Goal: Task Accomplishment & Management: Manage account settings

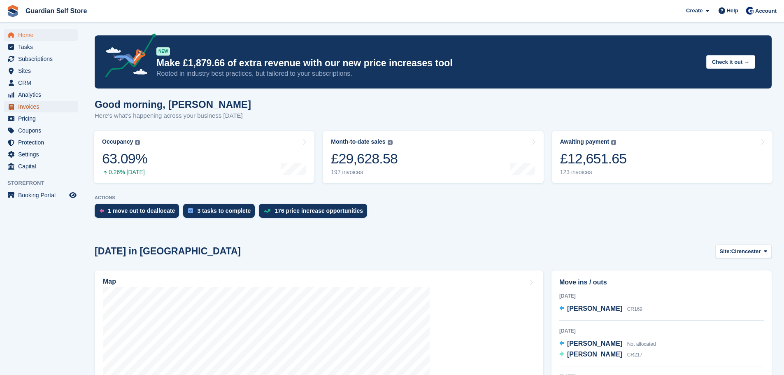
click at [47, 106] on span "Invoices" at bounding box center [42, 107] width 49 height 12
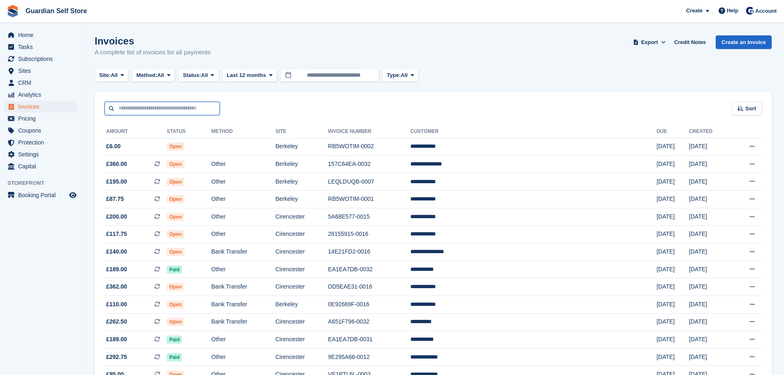
click at [152, 103] on input "text" at bounding box center [161, 109] width 115 height 14
type input "****"
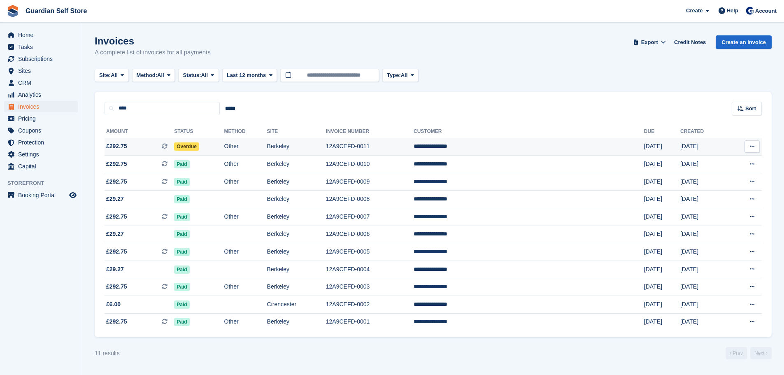
click at [139, 149] on span "£292.75 This is a recurring subscription invoice." at bounding box center [139, 146] width 70 height 9
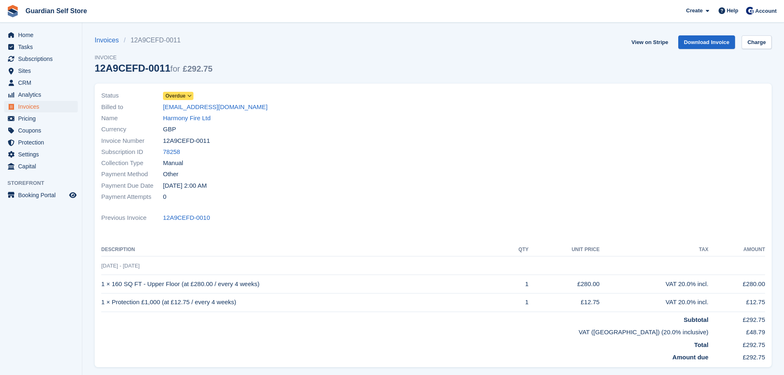
click at [176, 94] on span "Overdue" at bounding box center [175, 95] width 20 height 7
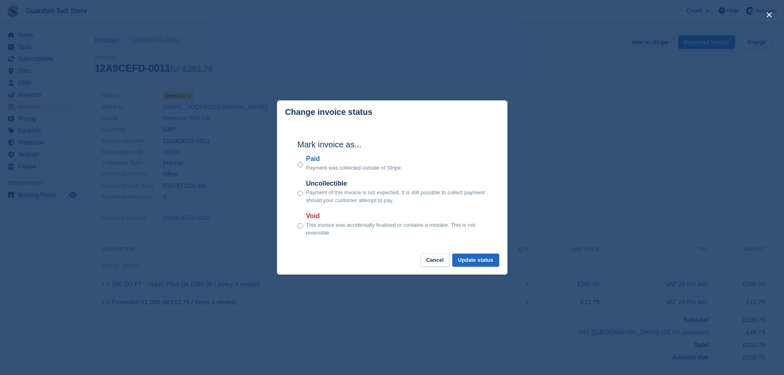
click at [314, 158] on label "Paid" at bounding box center [354, 159] width 96 height 10
click at [484, 264] on button "Update status" at bounding box center [475, 260] width 47 height 14
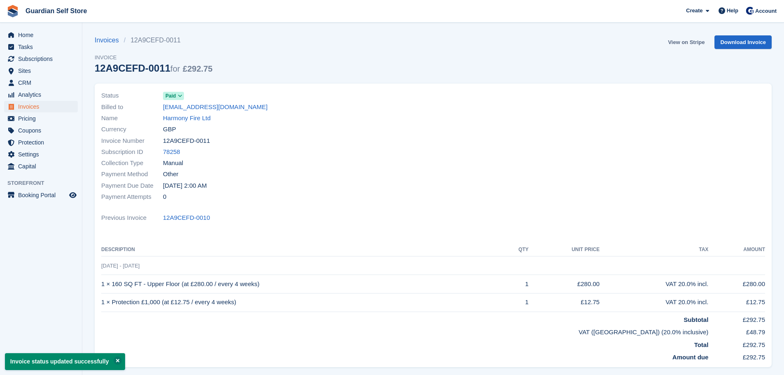
click at [673, 41] on link "View on Stripe" at bounding box center [685, 42] width 43 height 14
click at [51, 107] on span "Invoices" at bounding box center [42, 107] width 49 height 12
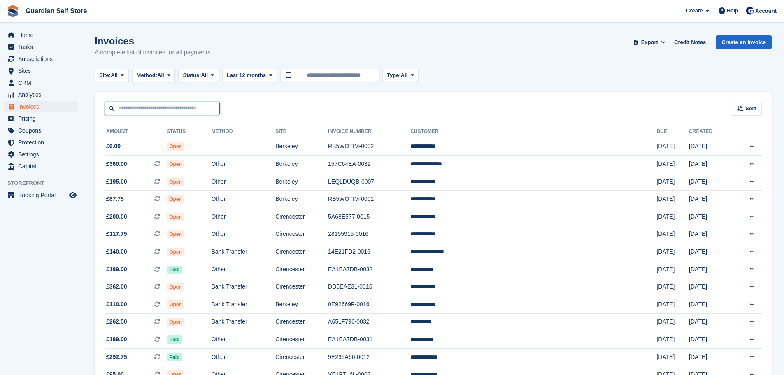
click at [174, 110] on input "text" at bounding box center [161, 109] width 115 height 14
type input "****"
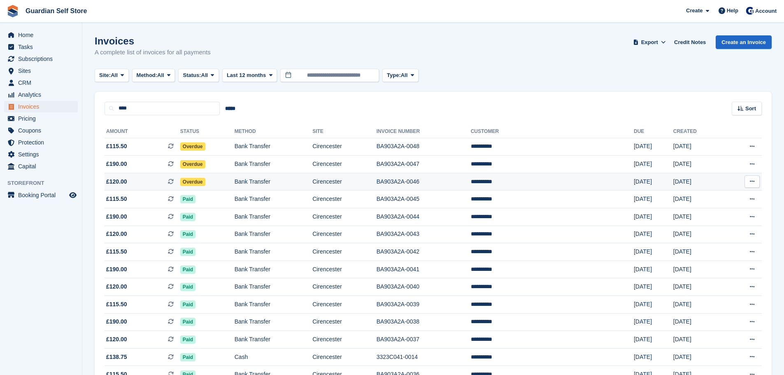
click at [135, 179] on span "£120.00 This is a recurring subscription invoice." at bounding box center [142, 181] width 76 height 9
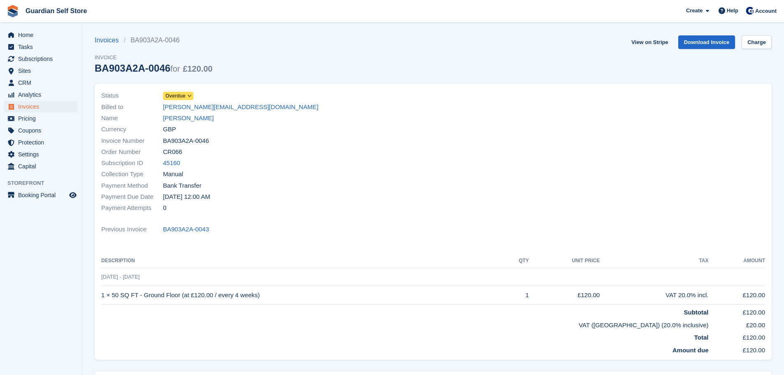
click at [176, 97] on span "Overdue" at bounding box center [175, 95] width 20 height 7
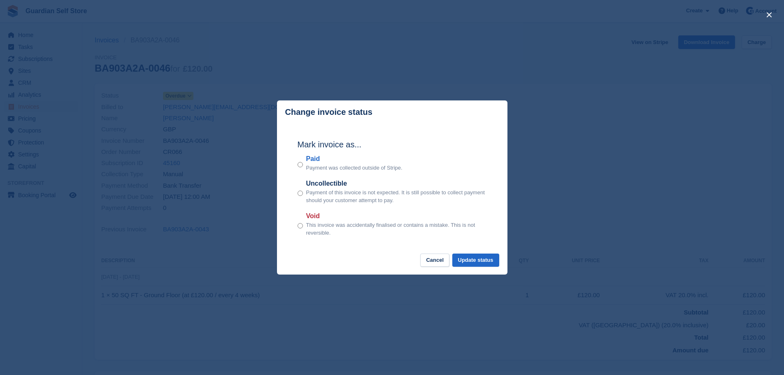
click at [314, 159] on label "Paid" at bounding box center [354, 159] width 96 height 10
click at [482, 258] on button "Update status" at bounding box center [475, 260] width 47 height 14
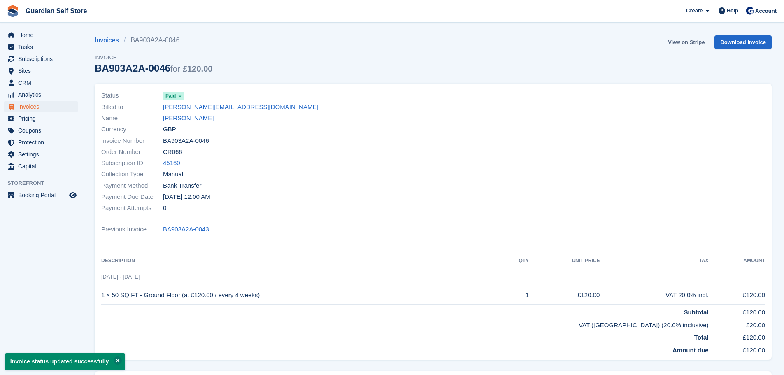
click at [680, 40] on link "View on Stripe" at bounding box center [685, 42] width 43 height 14
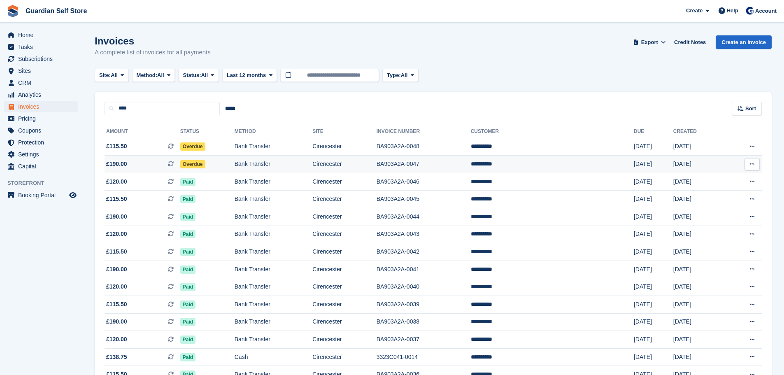
click at [198, 162] on span "Overdue" at bounding box center [192, 164] width 25 height 8
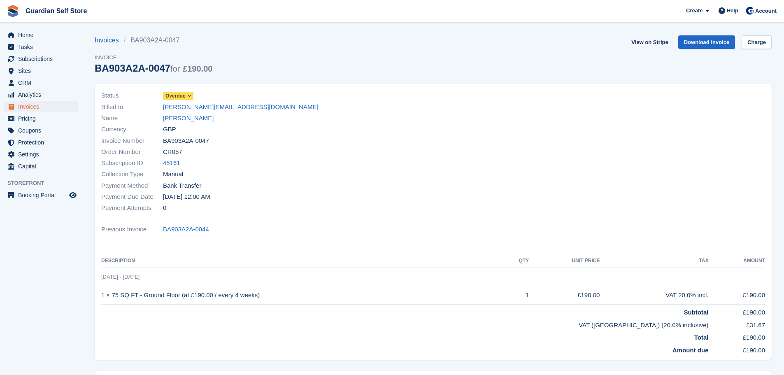
click at [179, 95] on span "Overdue" at bounding box center [175, 95] width 20 height 7
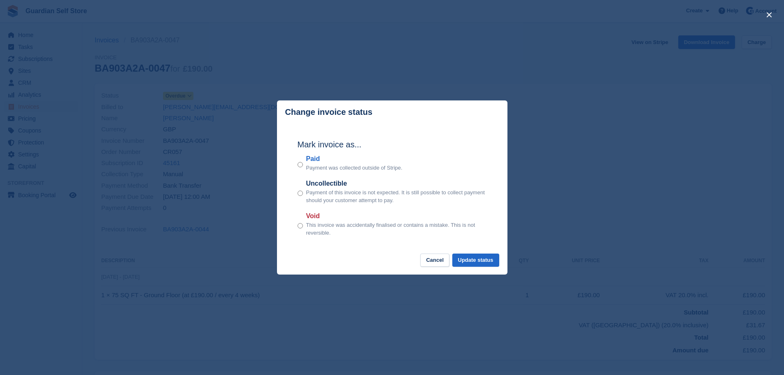
click at [309, 161] on label "Paid" at bounding box center [354, 159] width 96 height 10
click at [464, 260] on button "Update status" at bounding box center [475, 260] width 47 height 14
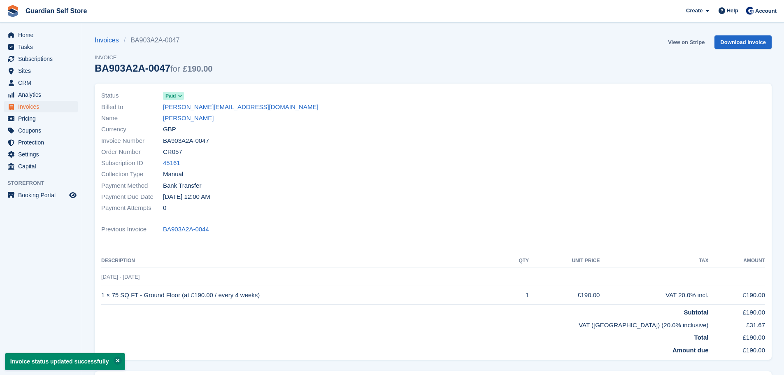
click at [676, 42] on link "View on Stripe" at bounding box center [685, 42] width 43 height 14
click at [41, 106] on span "Invoices" at bounding box center [42, 107] width 49 height 12
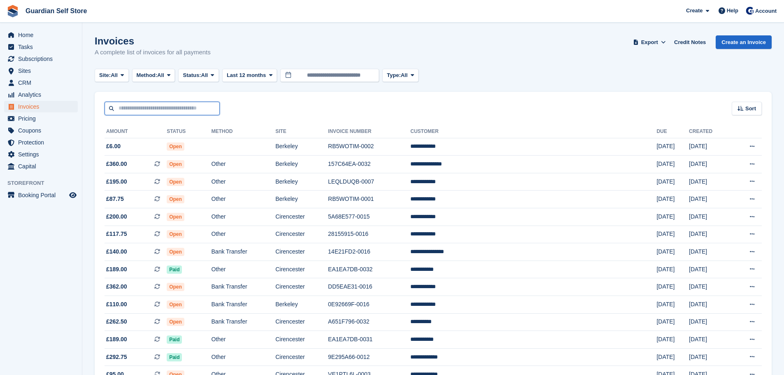
click at [169, 111] on input "text" at bounding box center [161, 109] width 115 height 14
type input "*****"
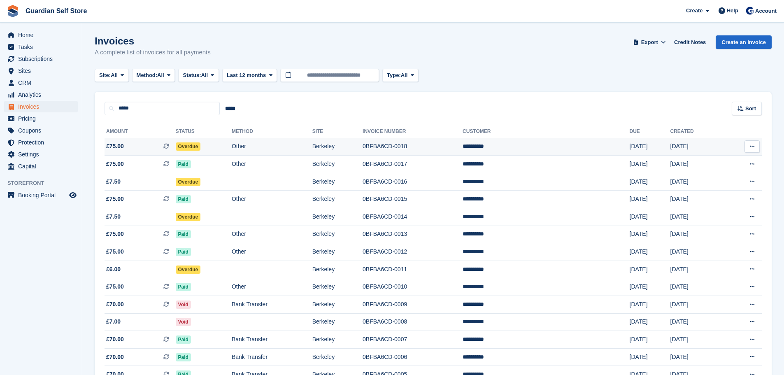
click at [146, 146] on span "£75.00 This is a recurring subscription invoice." at bounding box center [139, 146] width 71 height 9
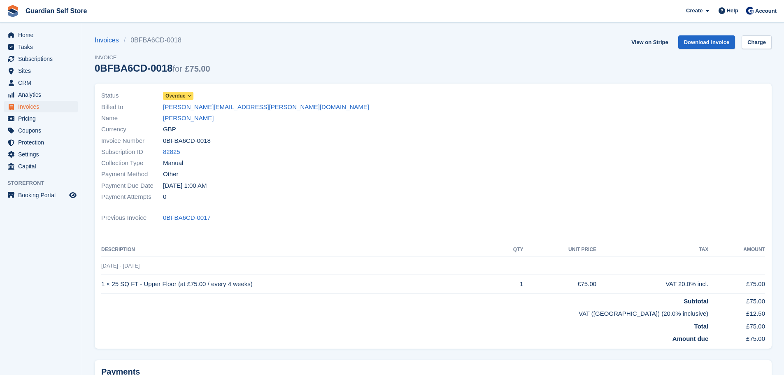
click at [176, 93] on span "Overdue" at bounding box center [175, 95] width 20 height 7
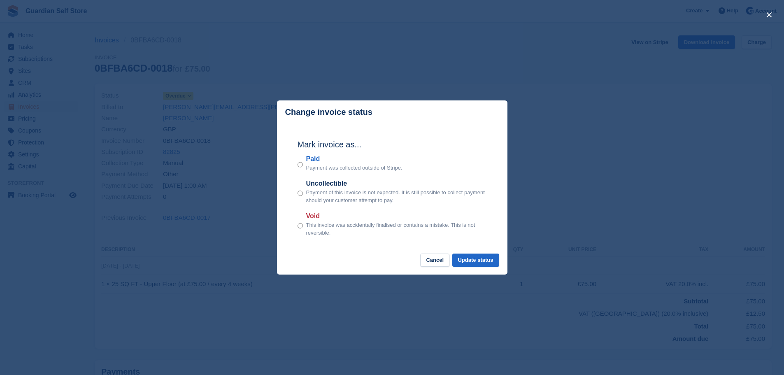
click at [316, 157] on label "Paid" at bounding box center [354, 159] width 96 height 10
click at [482, 261] on button "Update status" at bounding box center [475, 260] width 47 height 14
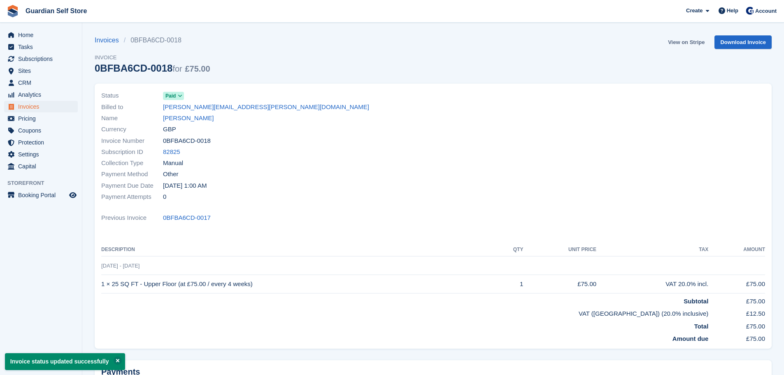
click at [680, 39] on link "View on Stripe" at bounding box center [685, 42] width 43 height 14
click at [42, 107] on span "Invoices" at bounding box center [42, 107] width 49 height 12
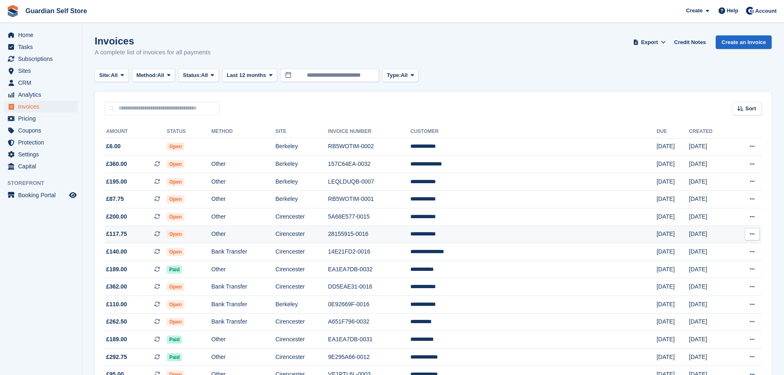
click at [276, 232] on td "Other" at bounding box center [243, 234] width 64 height 18
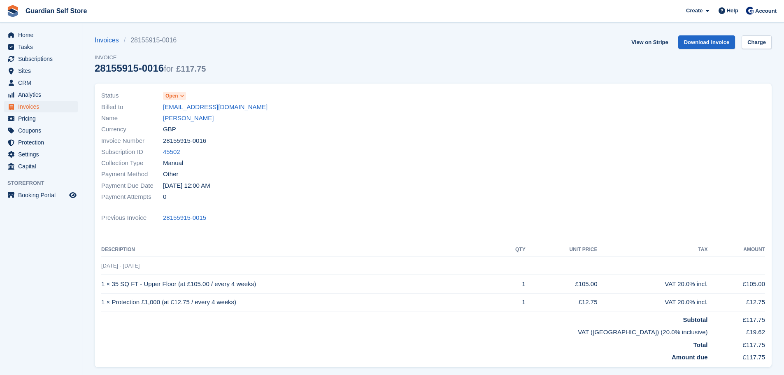
click at [179, 98] on span at bounding box center [182, 96] width 7 height 7
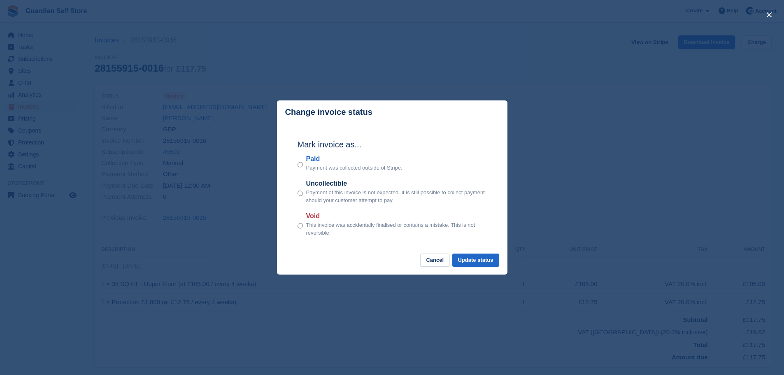
click at [315, 164] on label "Paid" at bounding box center [354, 159] width 96 height 10
click at [486, 262] on button "Update status" at bounding box center [475, 260] width 47 height 14
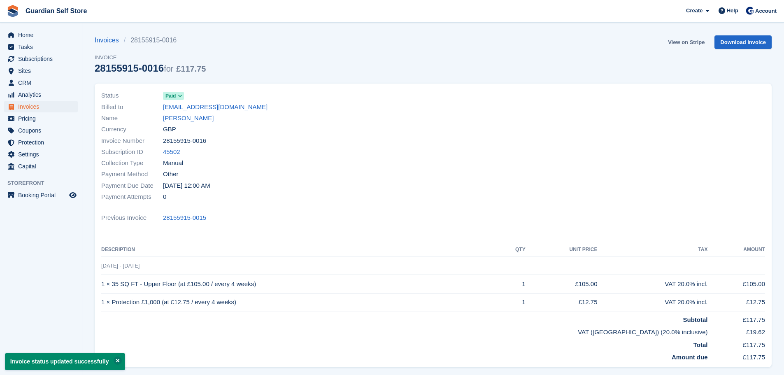
click at [678, 41] on link "View on Stripe" at bounding box center [685, 42] width 43 height 14
click at [57, 102] on span "Invoices" at bounding box center [42, 107] width 49 height 12
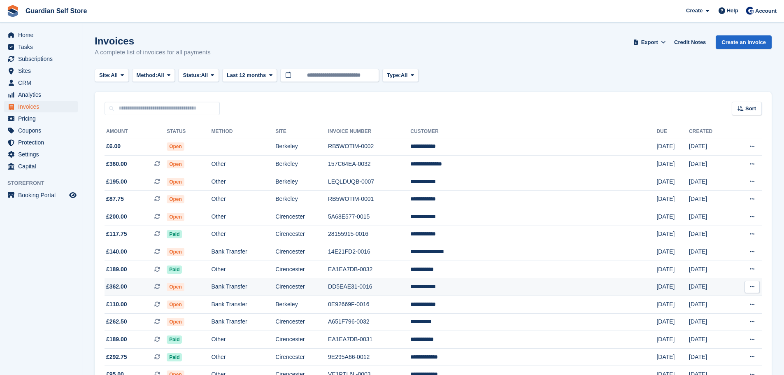
click at [276, 283] on td "Bank Transfer" at bounding box center [243, 287] width 64 height 18
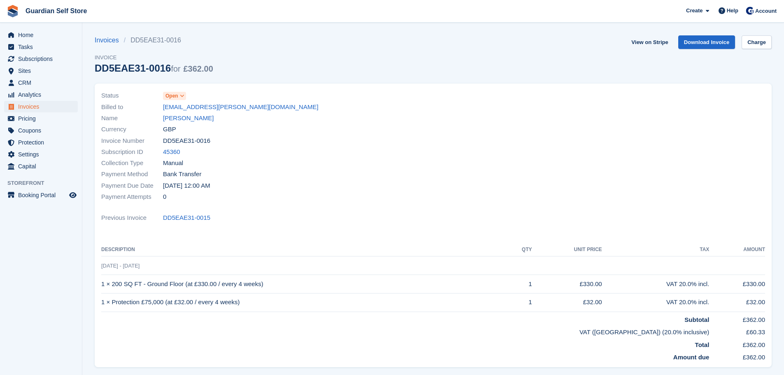
click at [179, 97] on span at bounding box center [182, 96] width 7 height 7
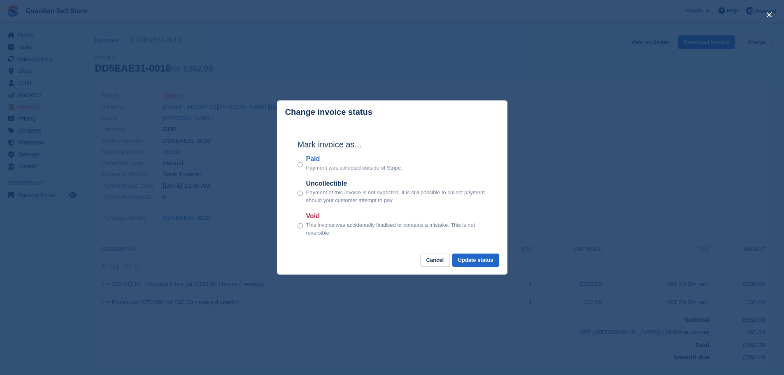
click at [311, 159] on label "Paid" at bounding box center [354, 159] width 96 height 10
click at [469, 264] on button "Update status" at bounding box center [475, 260] width 47 height 14
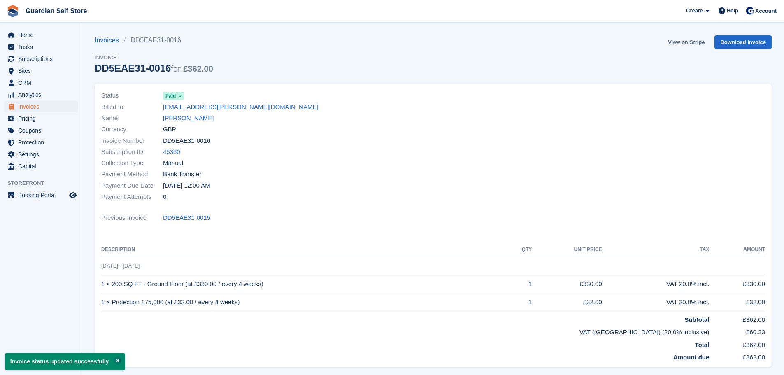
click at [675, 42] on link "View on Stripe" at bounding box center [685, 42] width 43 height 14
click at [37, 110] on span "Invoices" at bounding box center [42, 107] width 49 height 12
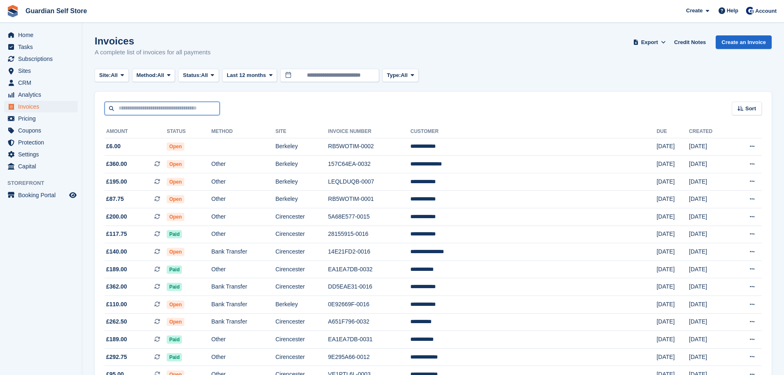
click at [141, 104] on input "text" at bounding box center [161, 109] width 115 height 14
type input "*****"
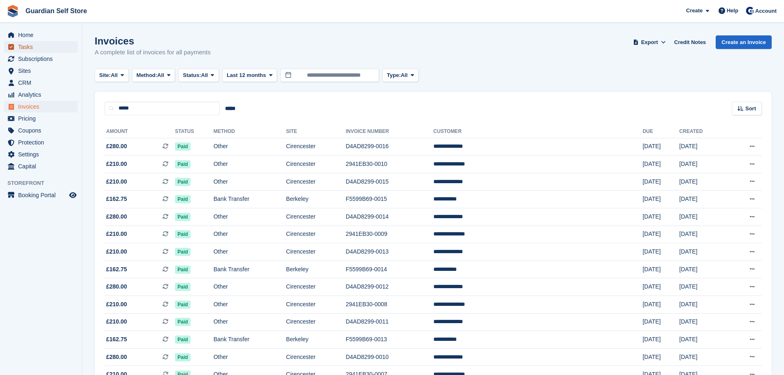
click at [39, 48] on span "Tasks" at bounding box center [42, 47] width 49 height 12
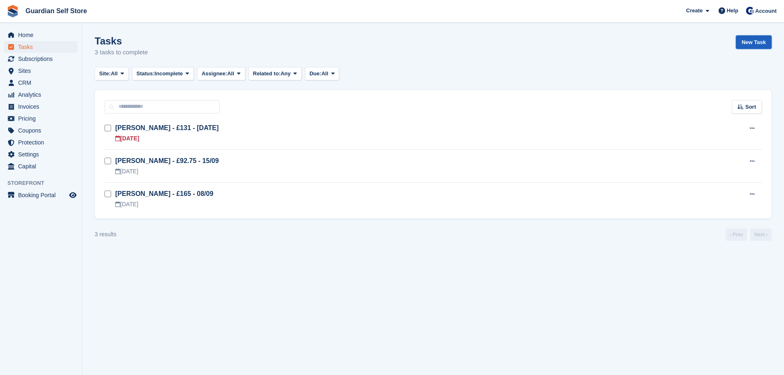
click at [749, 46] on link "New Task" at bounding box center [753, 42] width 36 height 14
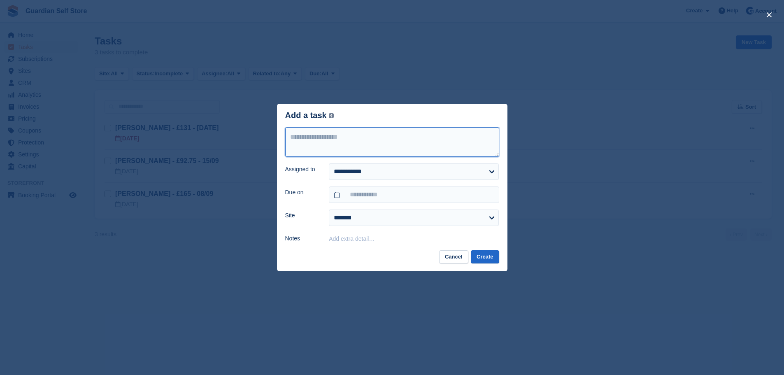
click at [436, 131] on textarea at bounding box center [392, 142] width 214 height 30
type textarea "**********"
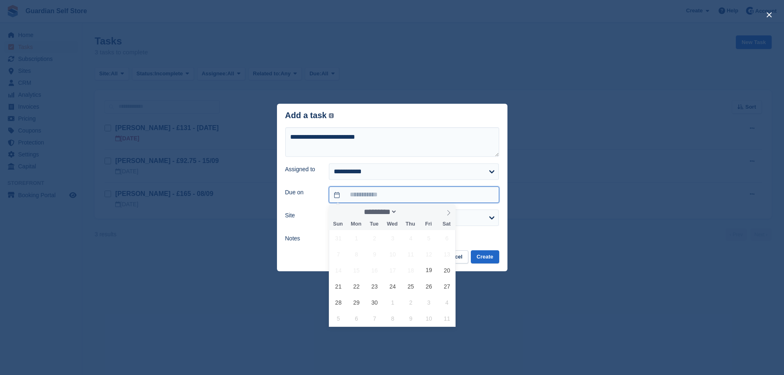
click at [377, 198] on input "text" at bounding box center [414, 194] width 170 height 16
click at [445, 274] on span "20" at bounding box center [446, 270] width 16 height 16
type input "**********"
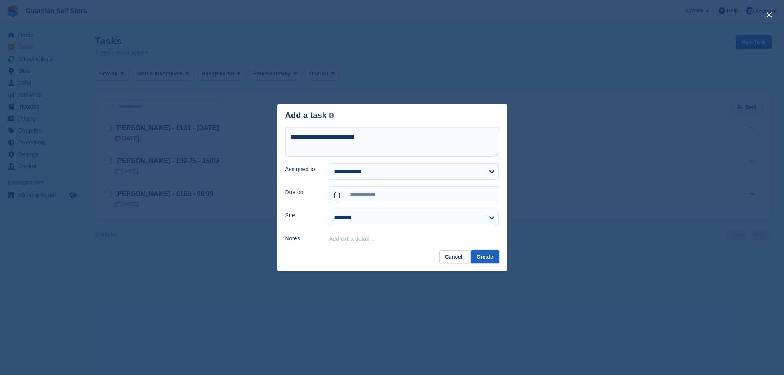
click at [477, 257] on button "Create" at bounding box center [485, 257] width 28 height 14
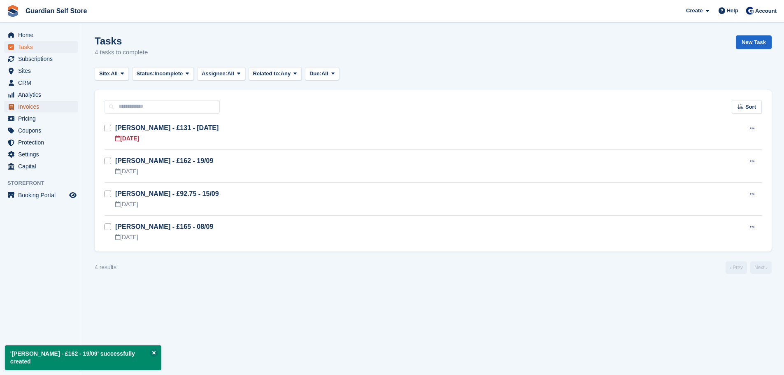
click at [23, 102] on span "Invoices" at bounding box center [42, 107] width 49 height 12
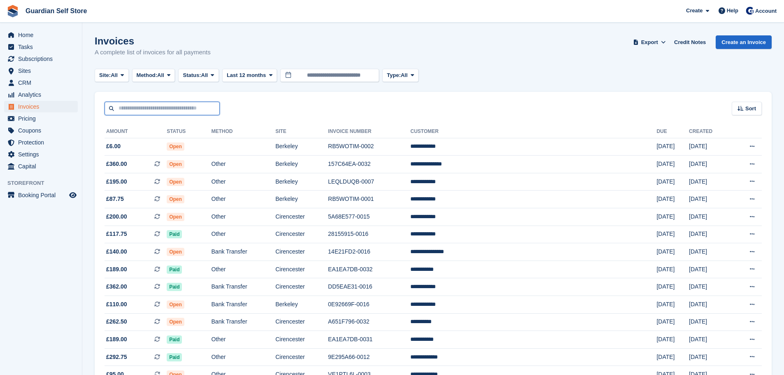
click at [122, 109] on input "text" at bounding box center [161, 109] width 115 height 14
type input "****"
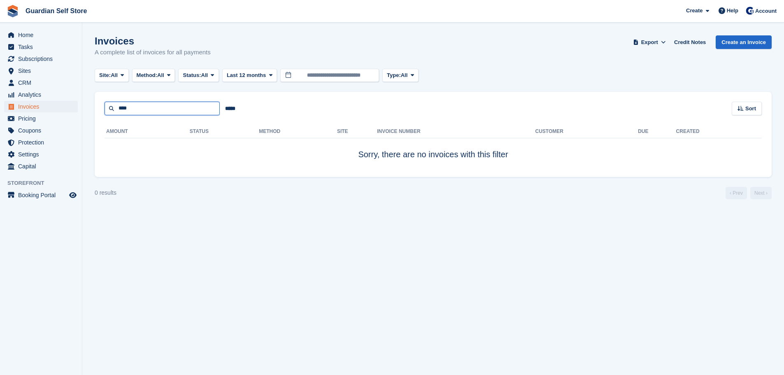
click at [155, 105] on input "****" at bounding box center [161, 109] width 115 height 14
type input "*"
type input "***"
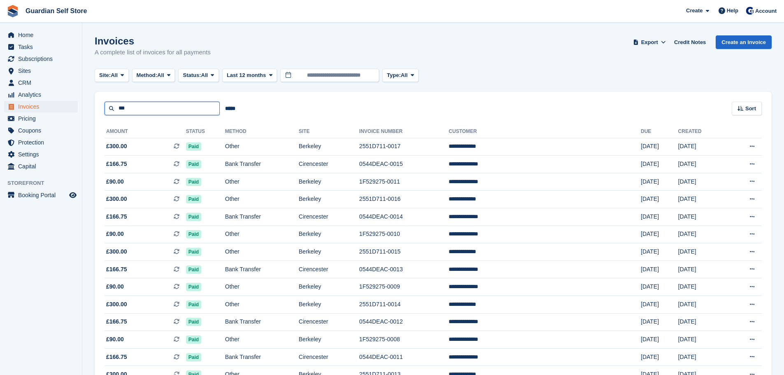
click at [144, 110] on input "***" at bounding box center [161, 109] width 115 height 14
type input "*"
type input "*****"
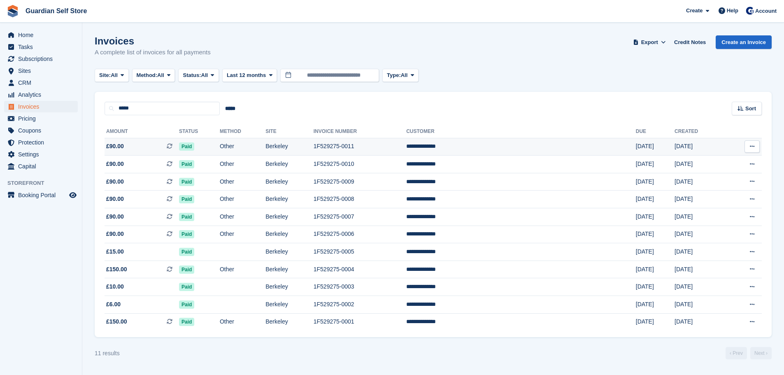
click at [154, 141] on td "£90.00 This is a recurring subscription invoice." at bounding box center [141, 147] width 74 height 18
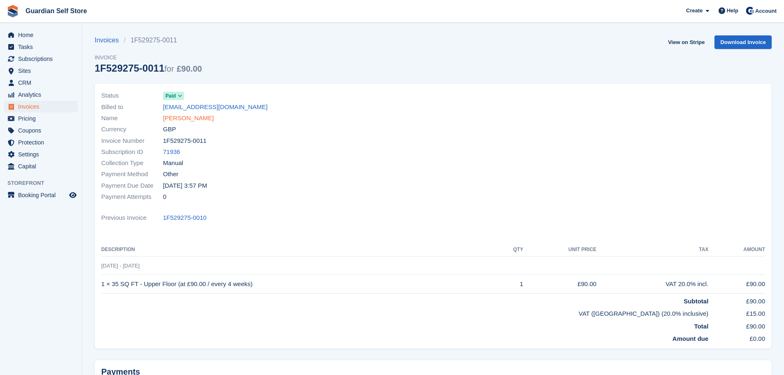
click at [181, 114] on link "[PERSON_NAME]" at bounding box center [188, 118] width 51 height 9
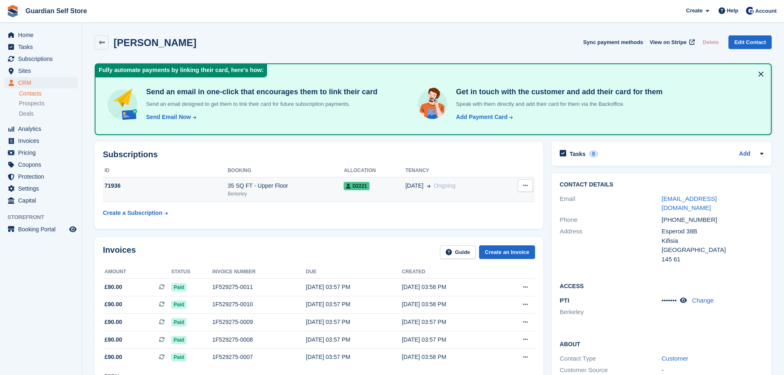
click at [281, 188] on div "35 SQ FT - Upper Floor" at bounding box center [285, 185] width 116 height 9
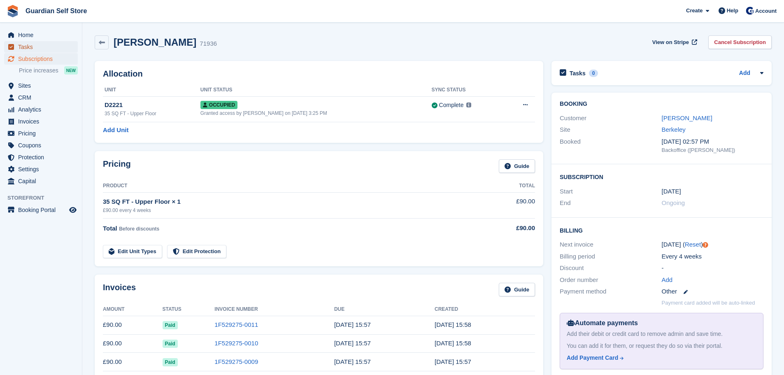
click at [44, 46] on span "Tasks" at bounding box center [42, 47] width 49 height 12
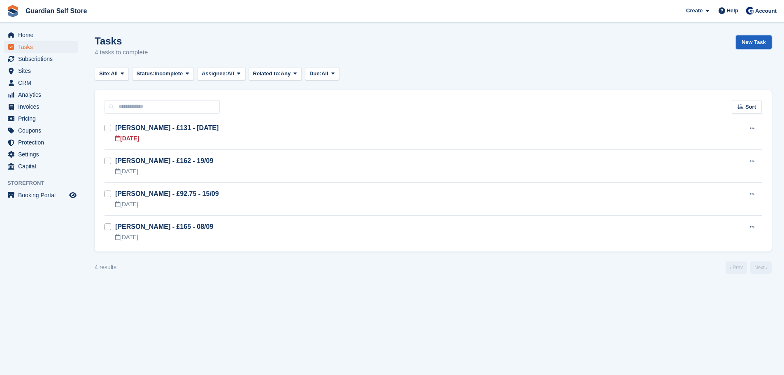
click at [758, 44] on link "New Task" at bounding box center [753, 42] width 36 height 14
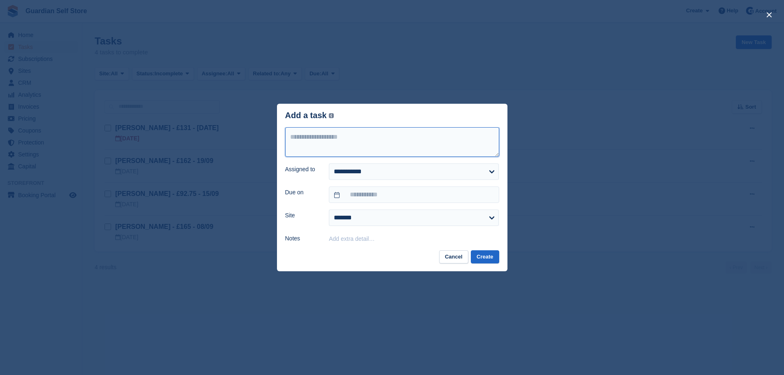
click at [346, 150] on textarea at bounding box center [392, 142] width 214 height 30
type textarea "**********"
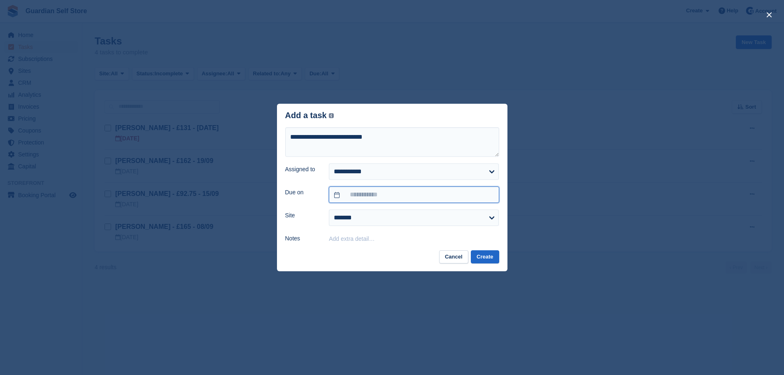
click at [359, 190] on input "text" at bounding box center [414, 194] width 170 height 16
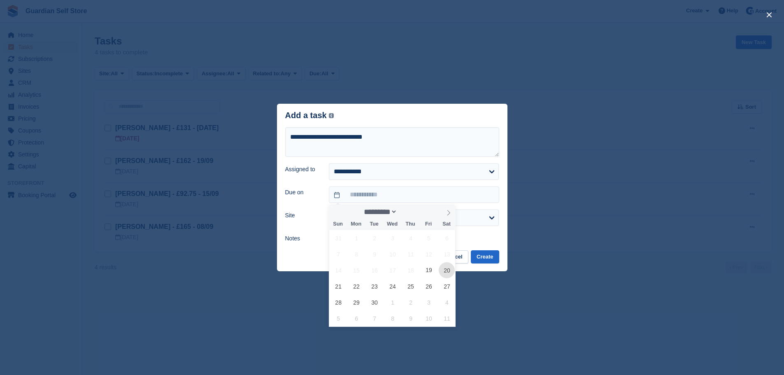
click at [448, 273] on span "20" at bounding box center [446, 270] width 16 height 16
type input "**********"
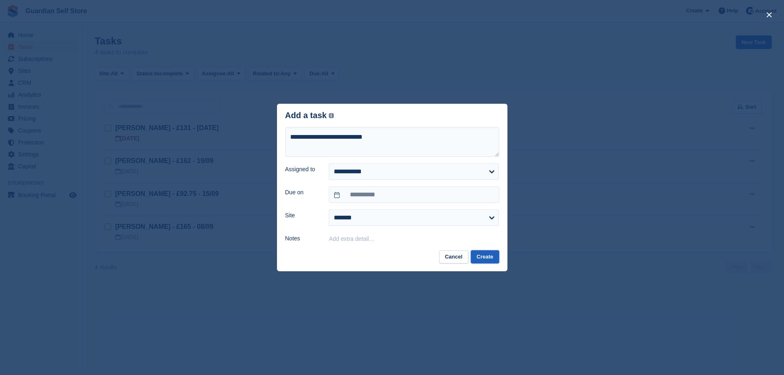
click at [480, 251] on button "Create" at bounding box center [485, 257] width 28 height 14
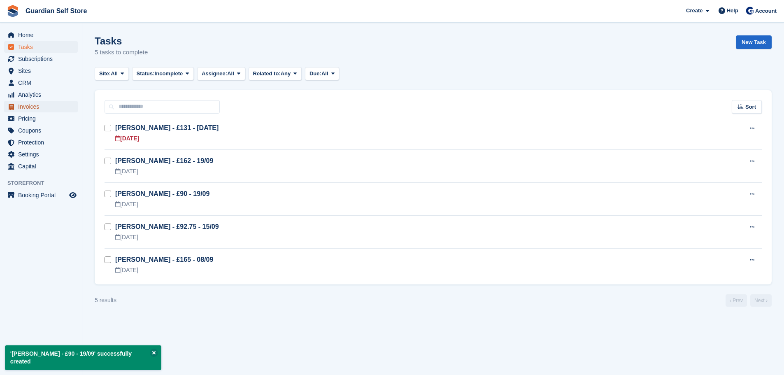
click at [37, 106] on span "Invoices" at bounding box center [42, 107] width 49 height 12
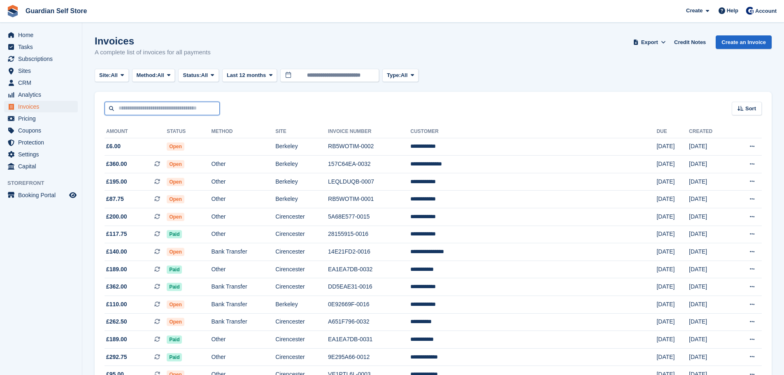
click at [176, 111] on input "text" at bounding box center [161, 109] width 115 height 14
type input "****"
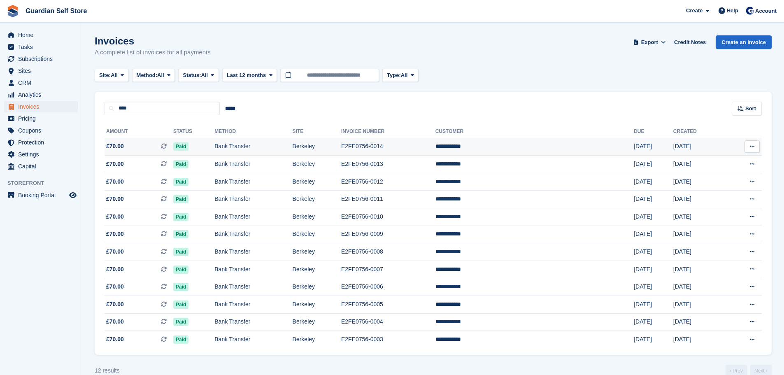
click at [210, 141] on td "Paid" at bounding box center [193, 147] width 41 height 18
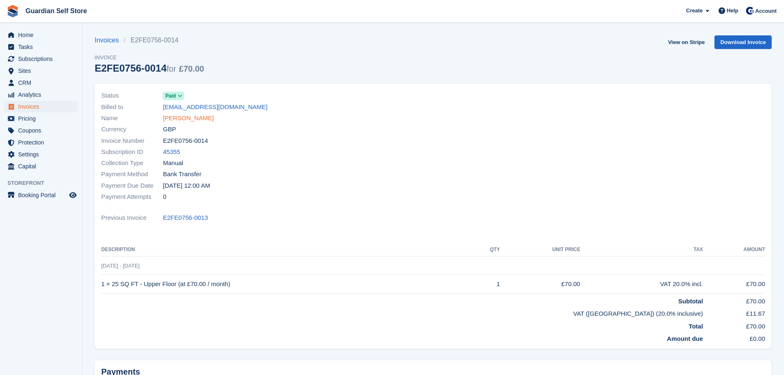
click at [195, 116] on link "[PERSON_NAME]" at bounding box center [188, 118] width 51 height 9
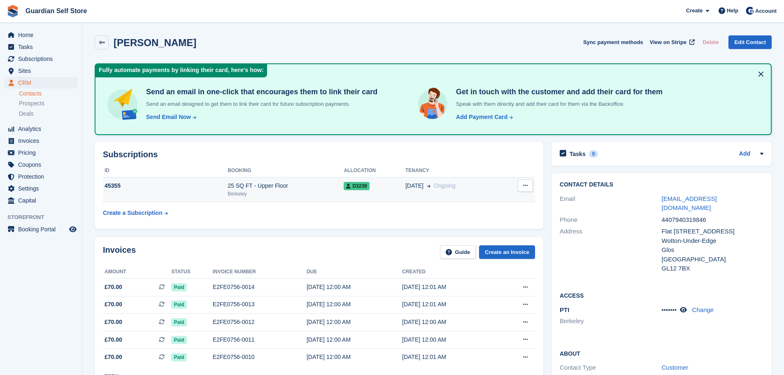
click at [266, 192] on div "Berkeley" at bounding box center [285, 193] width 116 height 7
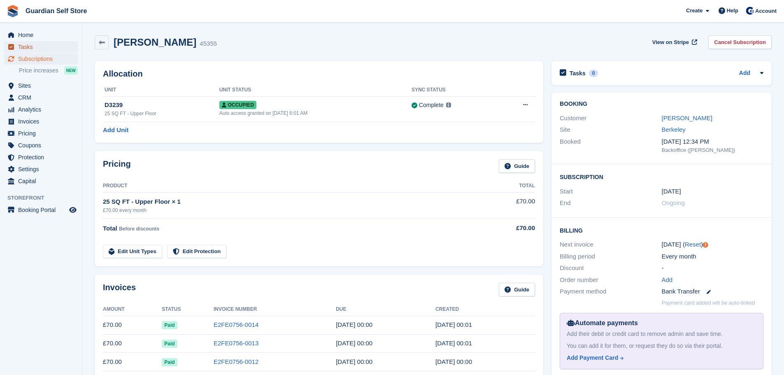
click at [57, 50] on span "Tasks" at bounding box center [42, 47] width 49 height 12
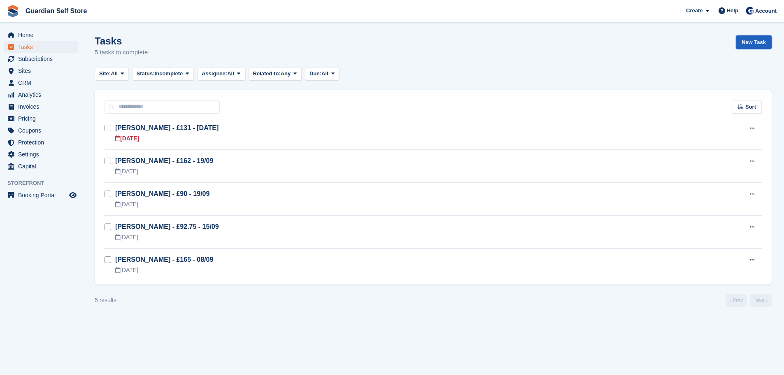
click at [749, 41] on link "New Task" at bounding box center [753, 42] width 36 height 14
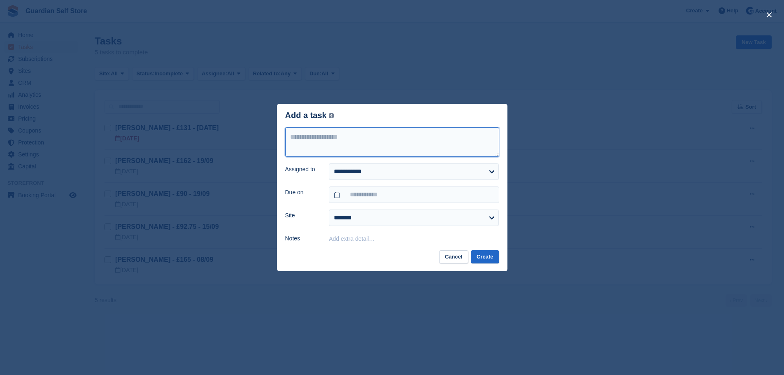
click at [313, 144] on textarea at bounding box center [392, 142] width 214 height 30
click at [354, 202] on input "text" at bounding box center [414, 194] width 170 height 16
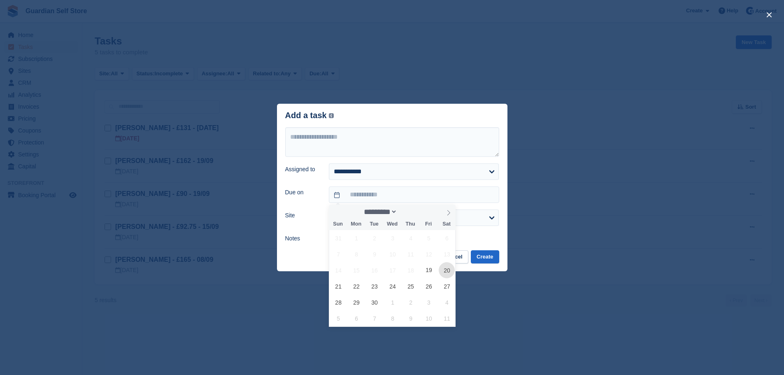
click at [443, 268] on span "20" at bounding box center [446, 270] width 16 height 16
type input "**********"
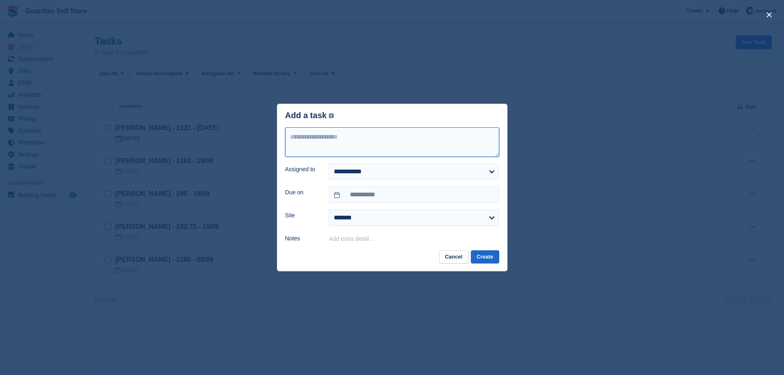
click at [334, 139] on textarea at bounding box center [392, 142] width 214 height 30
type textarea "**********"
click at [479, 258] on button "Create" at bounding box center [485, 257] width 28 height 14
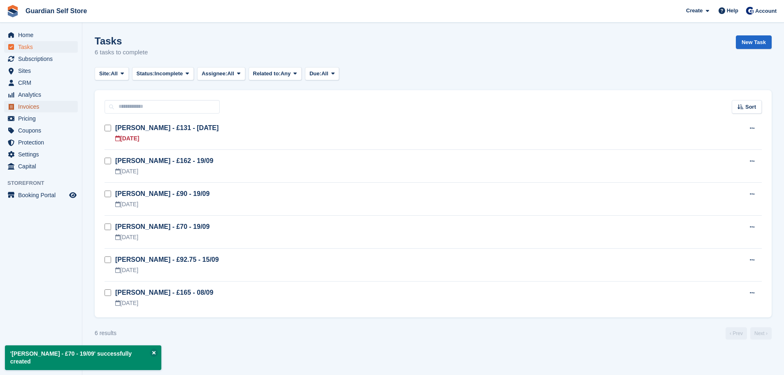
click at [40, 104] on span "Invoices" at bounding box center [42, 107] width 49 height 12
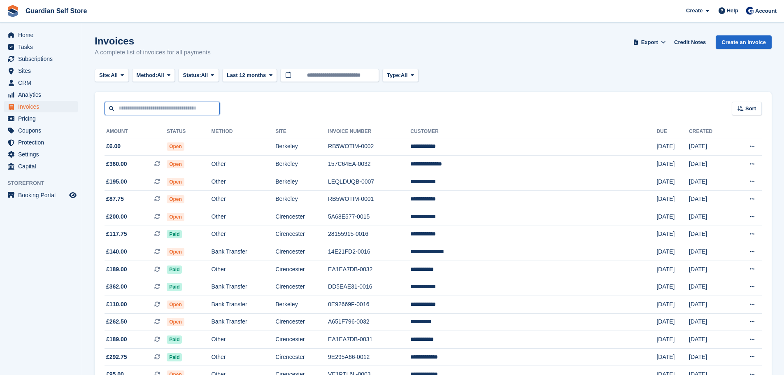
click at [133, 107] on input "text" at bounding box center [161, 109] width 115 height 14
type input "****"
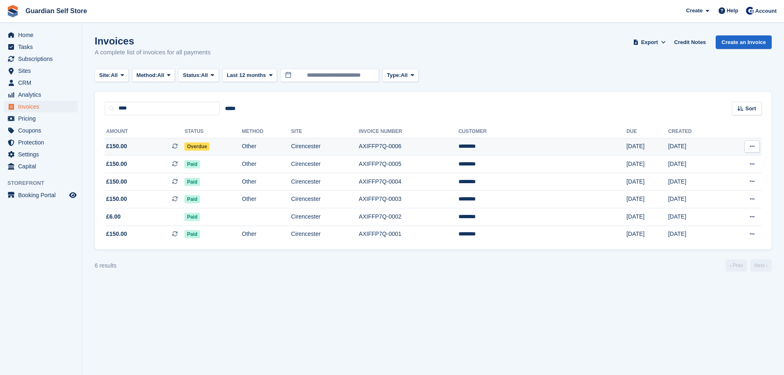
click at [127, 147] on span "£150.00 This is a recurring subscription invoice." at bounding box center [144, 146] width 80 height 9
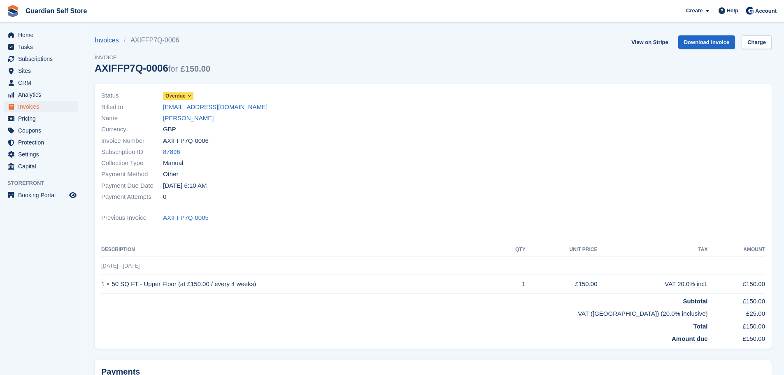
click at [176, 95] on span "Overdue" at bounding box center [175, 95] width 20 height 7
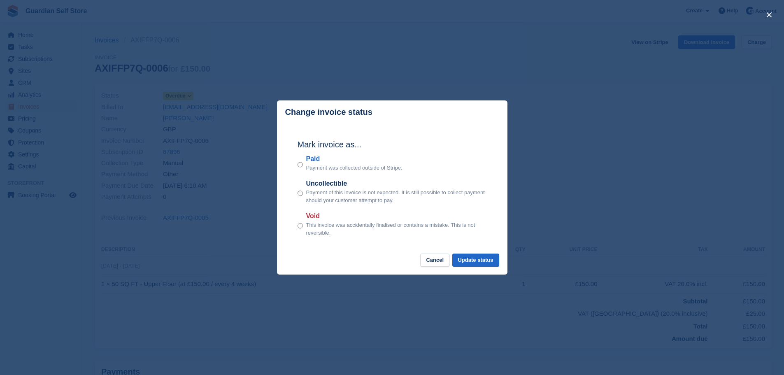
click at [311, 161] on label "Paid" at bounding box center [354, 159] width 96 height 10
click at [477, 258] on button "Update status" at bounding box center [475, 260] width 47 height 14
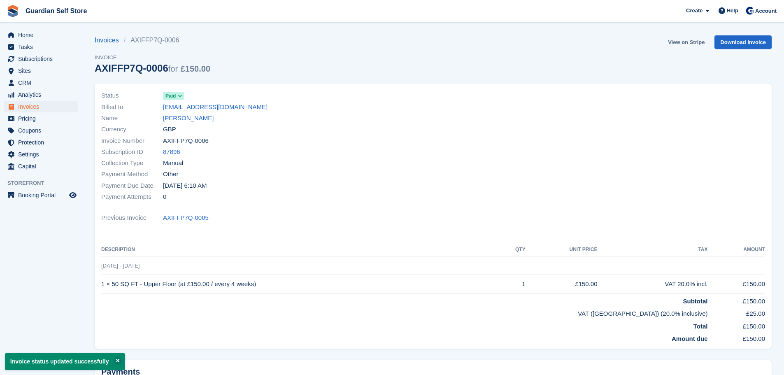
click at [685, 41] on link "View on Stripe" at bounding box center [685, 42] width 43 height 14
click at [39, 105] on span "Invoices" at bounding box center [42, 107] width 49 height 12
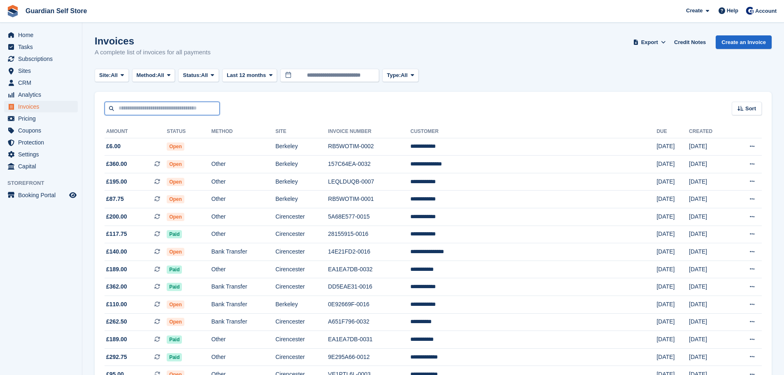
click at [187, 110] on input "text" at bounding box center [161, 109] width 115 height 14
type input "****"
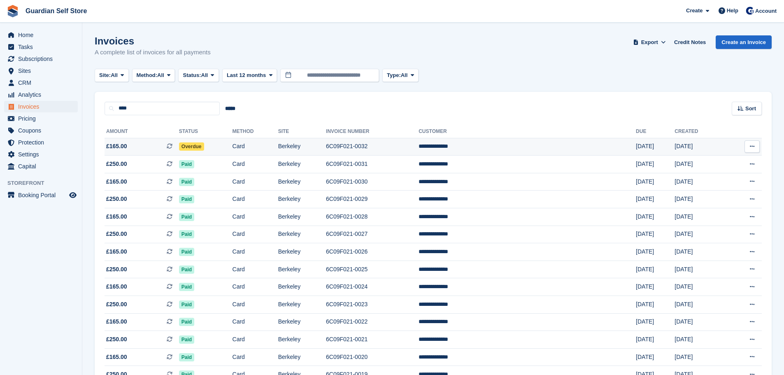
click at [129, 148] on span "£165.00 This is a recurring subscription invoice." at bounding box center [141, 146] width 74 height 9
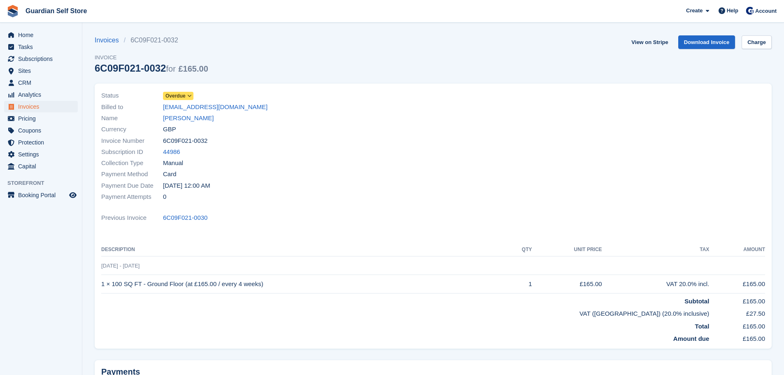
click at [183, 97] on span "Overdue" at bounding box center [175, 95] width 20 height 7
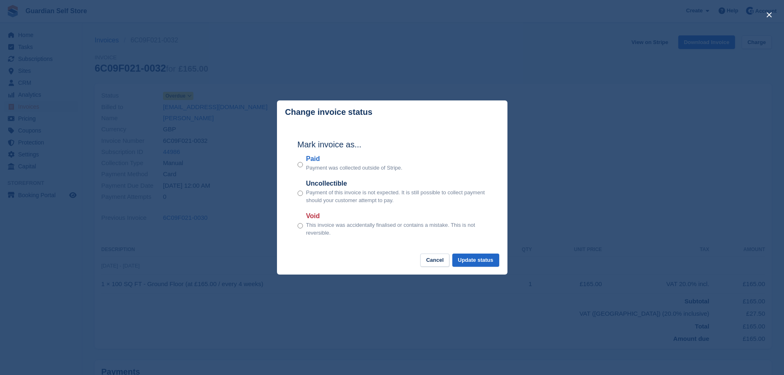
click at [314, 160] on label "Paid" at bounding box center [354, 159] width 96 height 10
click at [466, 259] on button "Update status" at bounding box center [475, 260] width 47 height 14
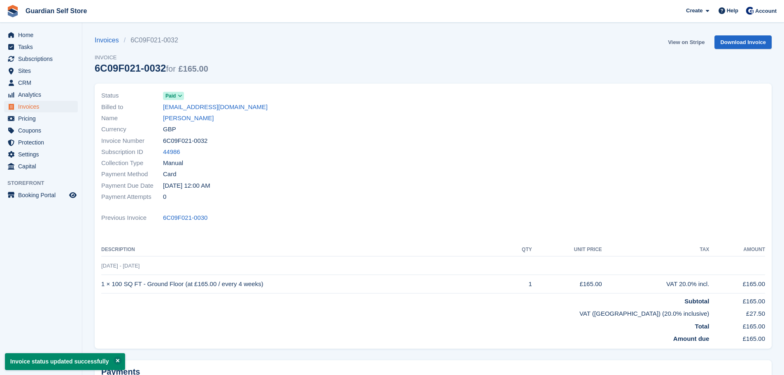
click at [682, 39] on link "View on Stripe" at bounding box center [685, 42] width 43 height 14
click at [43, 103] on span "Invoices" at bounding box center [42, 107] width 49 height 12
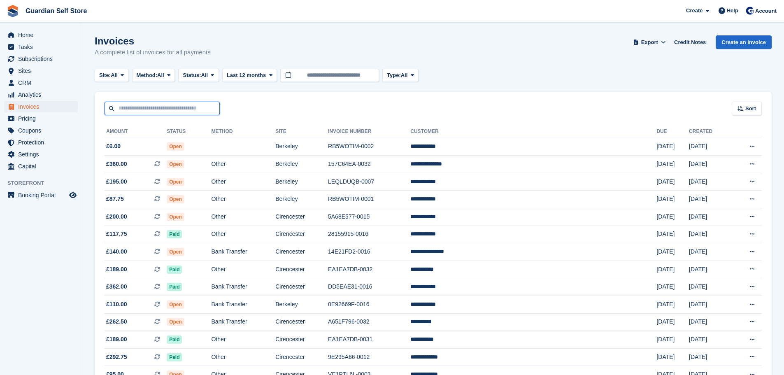
click at [187, 104] on input "text" at bounding box center [161, 109] width 115 height 14
type input "****"
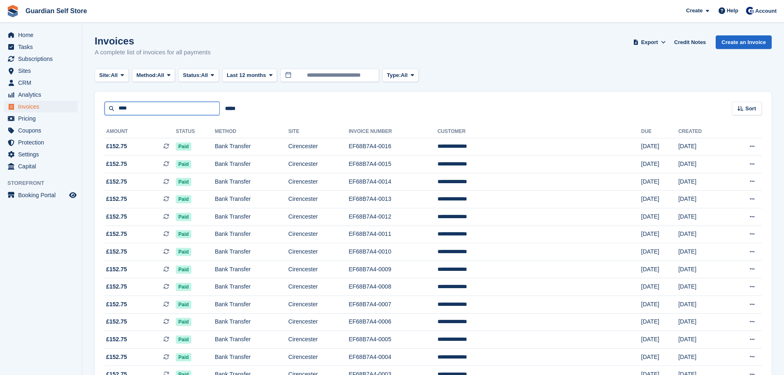
drag, startPoint x: 133, startPoint y: 107, endPoint x: 93, endPoint y: 104, distance: 40.4
click at [91, 105] on section "Invoices A complete list of invoices for all payments Export Export Invoices Ex…" at bounding box center [432, 212] width 701 height 424
type input "****"
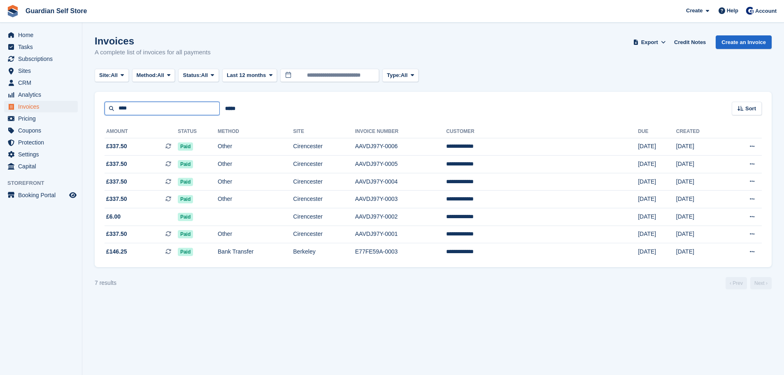
click at [79, 105] on div "Home Tasks Subscriptions Subscriptions Subscriptions Price increases NEW Price …" at bounding box center [392, 187] width 784 height 375
drag, startPoint x: 141, startPoint y: 109, endPoint x: 72, endPoint y: 103, distance: 69.3
click at [72, 103] on div "Home Tasks Subscriptions Subscriptions Subscriptions Price increases NEW Price …" at bounding box center [392, 187] width 784 height 375
type input "*******"
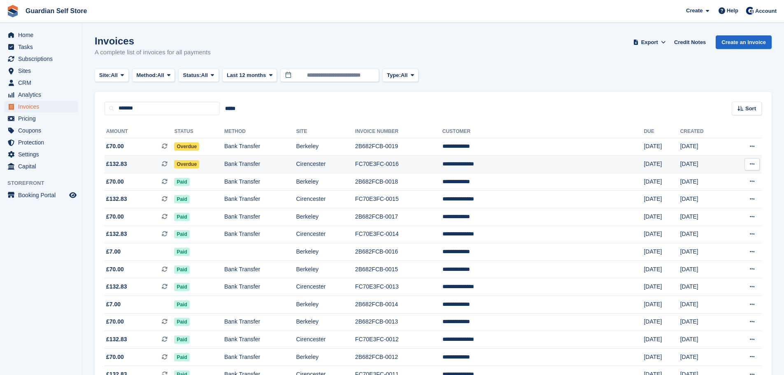
click at [126, 163] on span "£132.83 This is a recurring subscription invoice." at bounding box center [139, 164] width 70 height 9
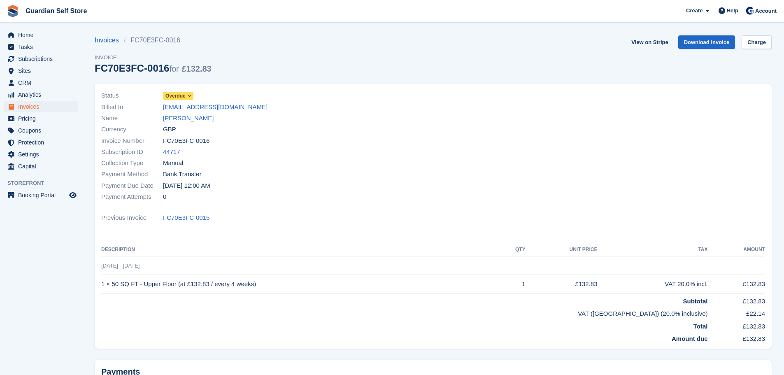
click at [172, 94] on span "Overdue" at bounding box center [175, 95] width 20 height 7
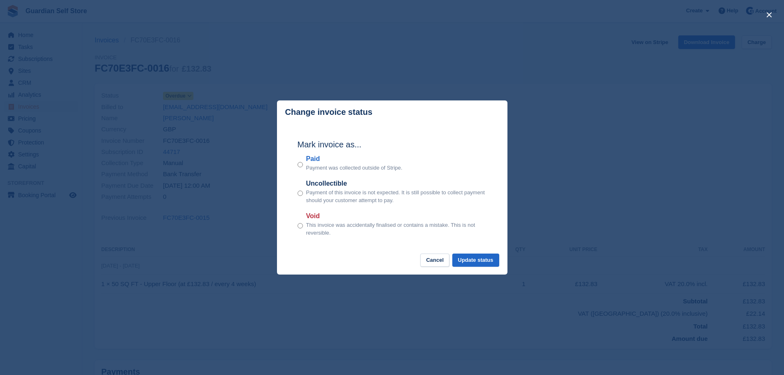
click at [319, 162] on label "Paid" at bounding box center [354, 159] width 96 height 10
click at [476, 256] on button "Update status" at bounding box center [475, 260] width 47 height 14
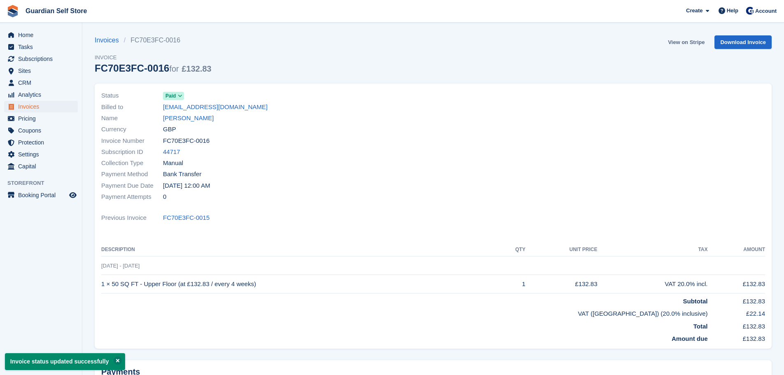
click at [679, 42] on link "View on Stripe" at bounding box center [685, 42] width 43 height 14
click at [46, 105] on span "Invoices" at bounding box center [42, 107] width 49 height 12
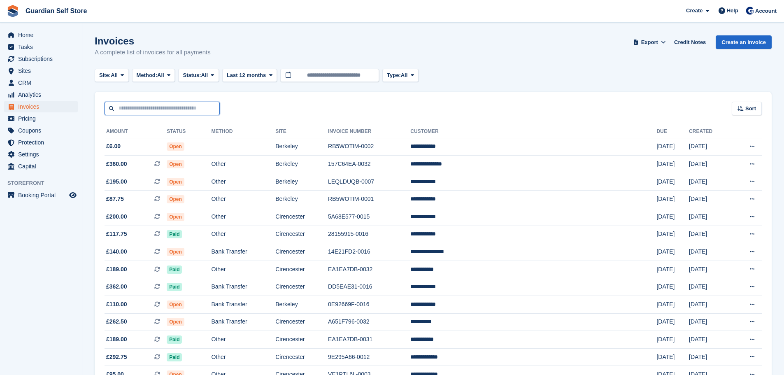
click at [168, 110] on input "text" at bounding box center [161, 109] width 115 height 14
type input "****"
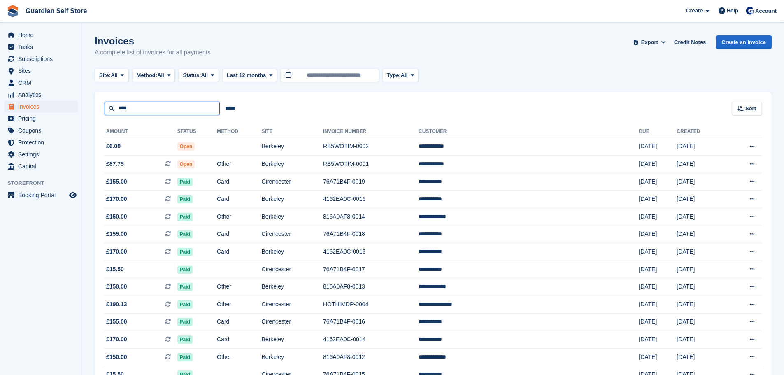
drag, startPoint x: 151, startPoint y: 107, endPoint x: 69, endPoint y: 102, distance: 82.4
type input "****"
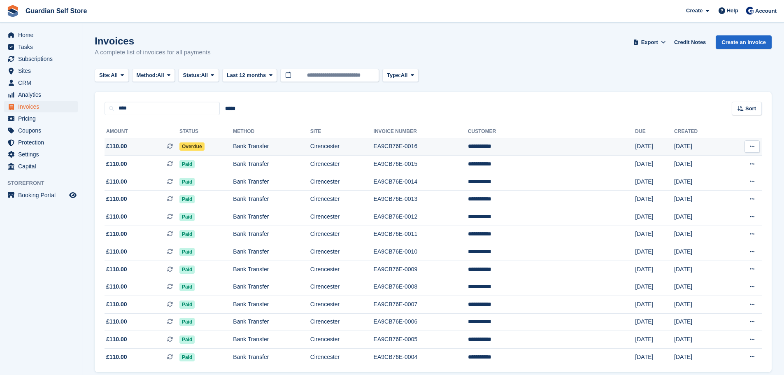
click at [144, 145] on span "£110.00 This is a recurring subscription invoice." at bounding box center [141, 146] width 75 height 9
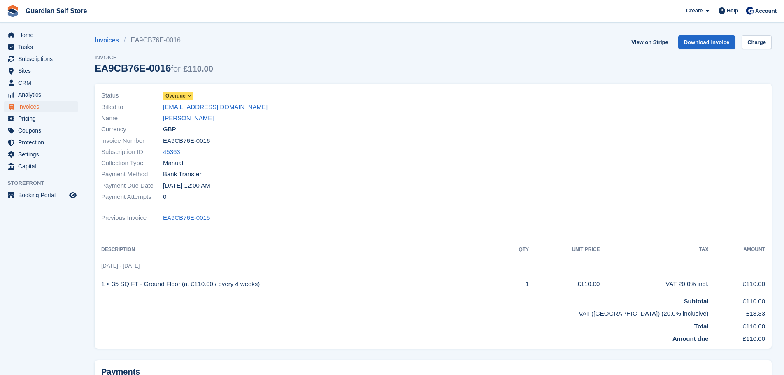
click at [185, 97] on span "Overdue" at bounding box center [175, 95] width 20 height 7
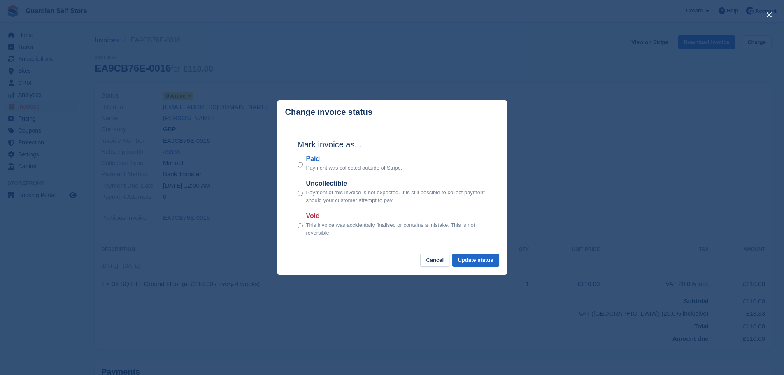
click at [311, 161] on label "Paid" at bounding box center [354, 159] width 96 height 10
click at [473, 260] on button "Update status" at bounding box center [475, 260] width 47 height 14
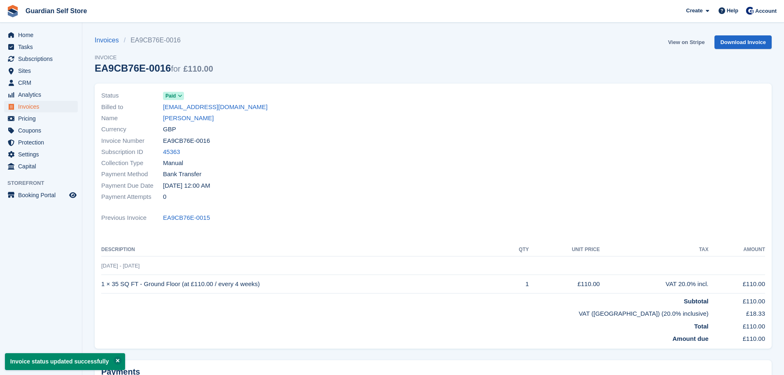
click at [685, 40] on link "View on Stripe" at bounding box center [685, 42] width 43 height 14
click at [51, 104] on span "Invoices" at bounding box center [42, 107] width 49 height 12
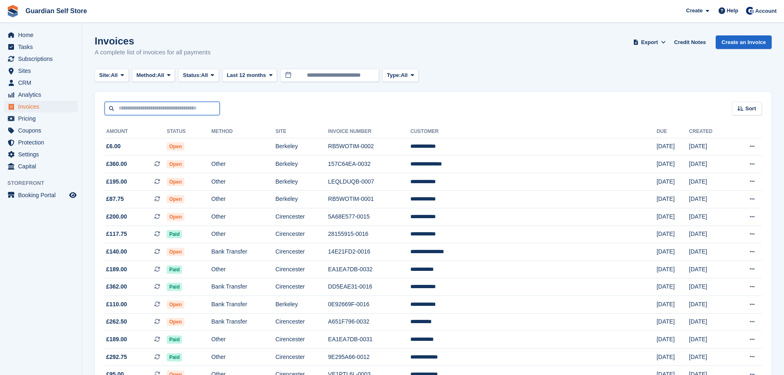
click at [198, 104] on input "text" at bounding box center [161, 109] width 115 height 14
type input "*****"
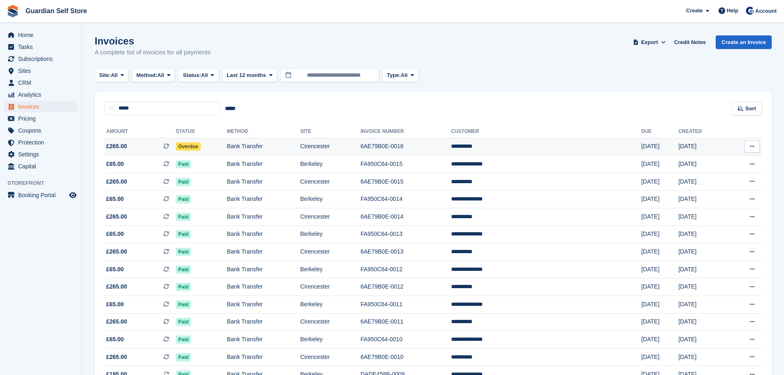
click at [137, 144] on span "£265.00 This is a recurring subscription invoice." at bounding box center [139, 146] width 71 height 9
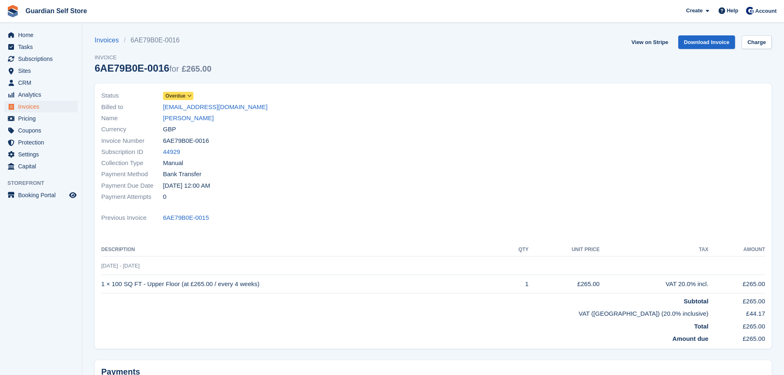
drag, startPoint x: 0, startPoint y: 0, endPoint x: 170, endPoint y: 100, distance: 197.5
click at [170, 100] on span "Overdue" at bounding box center [178, 96] width 30 height 8
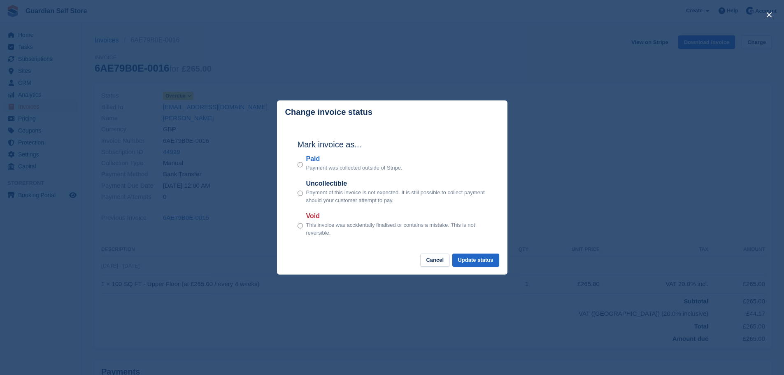
click at [313, 160] on label "Paid" at bounding box center [354, 159] width 96 height 10
click at [491, 255] on button "Update status" at bounding box center [475, 260] width 47 height 14
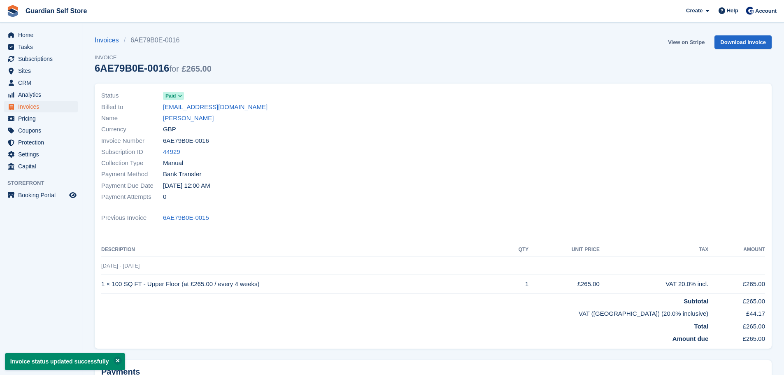
click at [676, 41] on link "View on Stripe" at bounding box center [685, 42] width 43 height 14
click at [30, 107] on span "Invoices" at bounding box center [42, 107] width 49 height 12
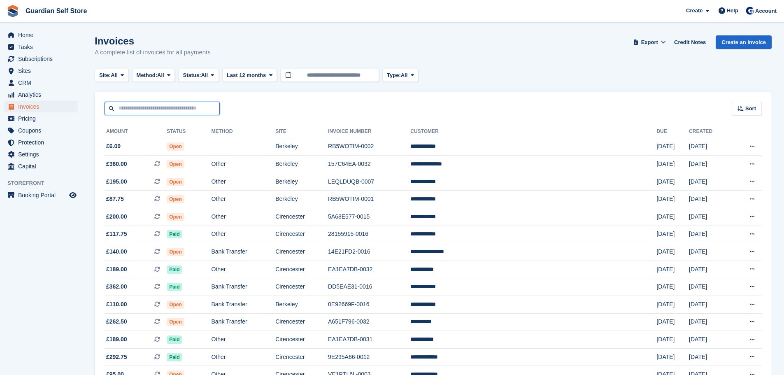
click at [169, 105] on input "text" at bounding box center [161, 109] width 115 height 14
type input "********"
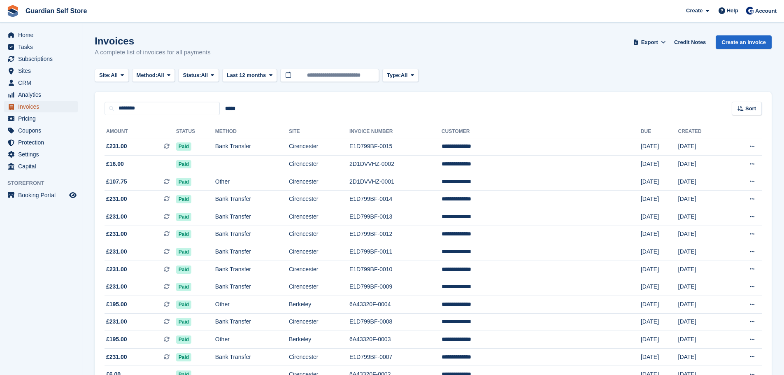
click at [39, 107] on span "Invoices" at bounding box center [42, 107] width 49 height 12
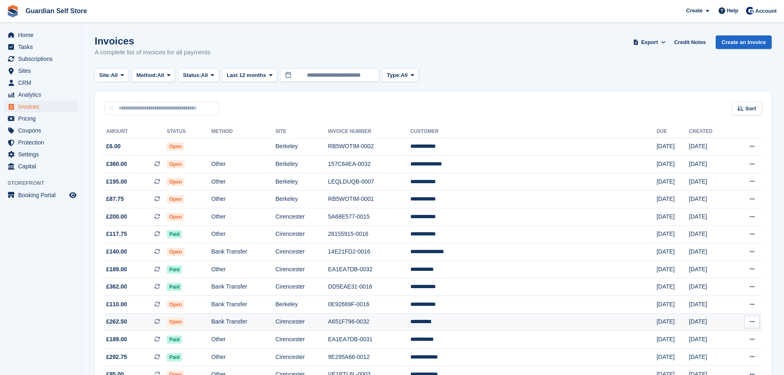
click at [393, 315] on td "A651F796-0032" at bounding box center [369, 322] width 82 height 18
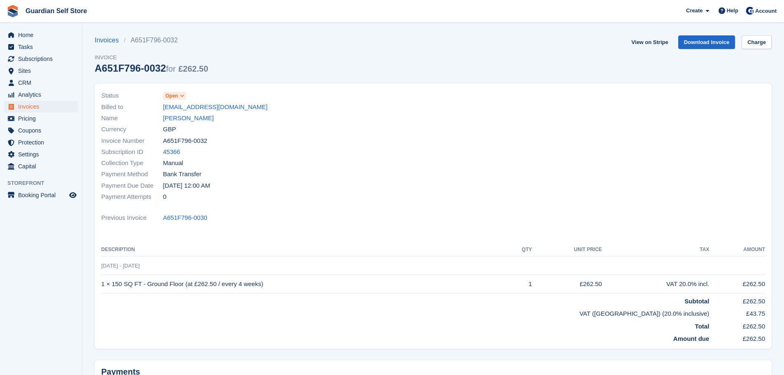
click at [176, 92] on span "Open" at bounding box center [171, 95] width 13 height 7
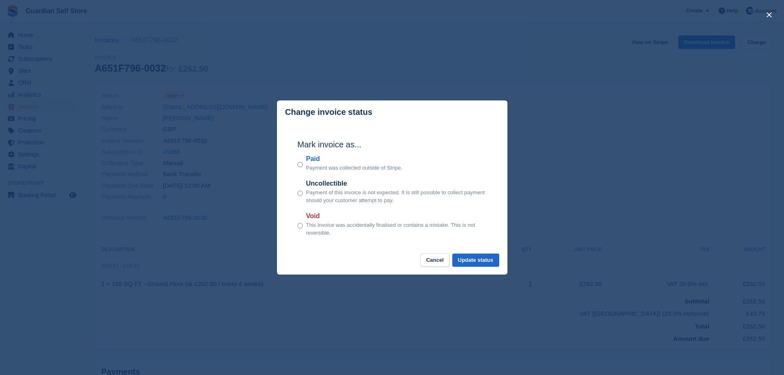
click at [317, 160] on label "Paid" at bounding box center [354, 159] width 96 height 10
click at [463, 259] on button "Update status" at bounding box center [475, 260] width 47 height 14
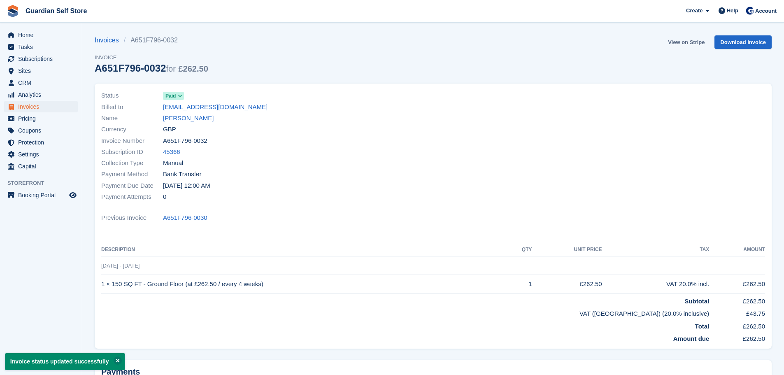
click at [684, 42] on link "View on Stripe" at bounding box center [685, 42] width 43 height 14
click at [41, 34] on span "Home" at bounding box center [42, 35] width 49 height 12
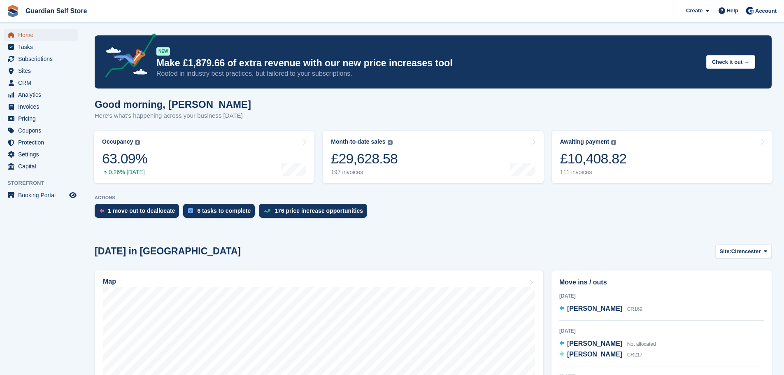
click at [51, 40] on span "Home" at bounding box center [42, 35] width 49 height 12
click at [45, 55] on span "Subscriptions" at bounding box center [42, 59] width 49 height 12
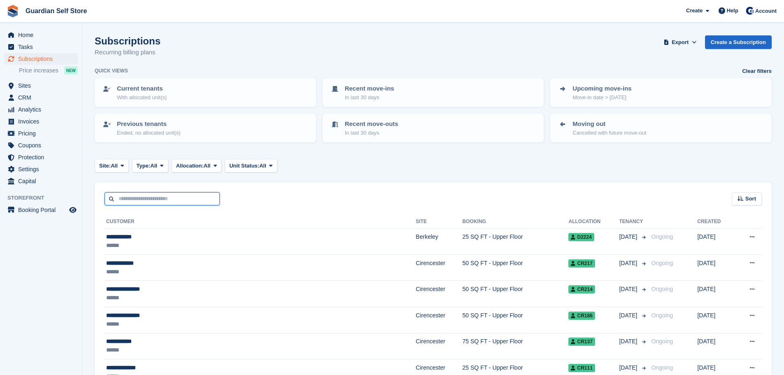
click at [159, 195] on input "text" at bounding box center [161, 199] width 115 height 14
type input "***"
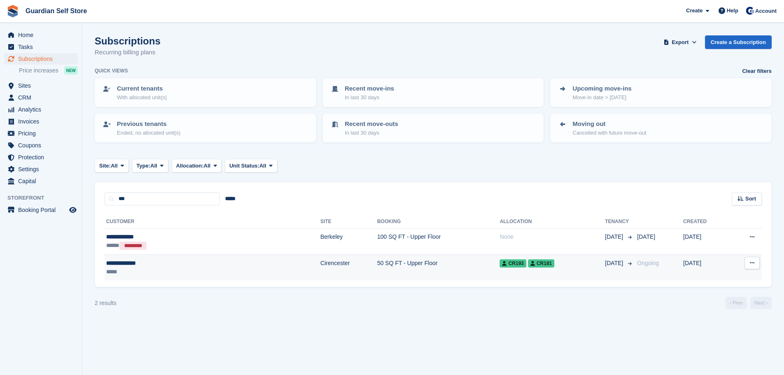
click at [139, 260] on div "**********" at bounding box center [161, 263] width 110 height 9
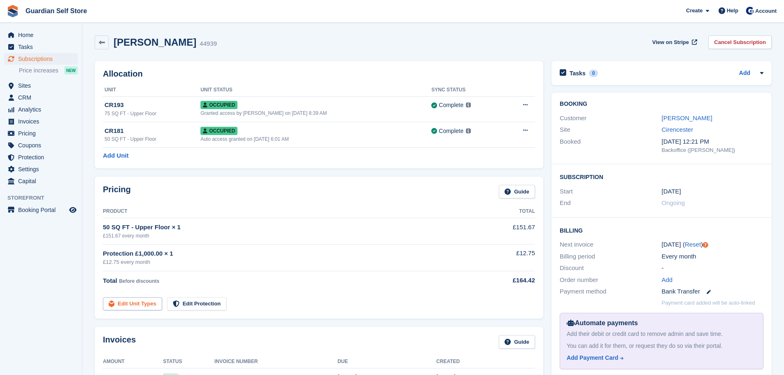
click at [135, 305] on link "Edit Unit Types" at bounding box center [132, 304] width 59 height 14
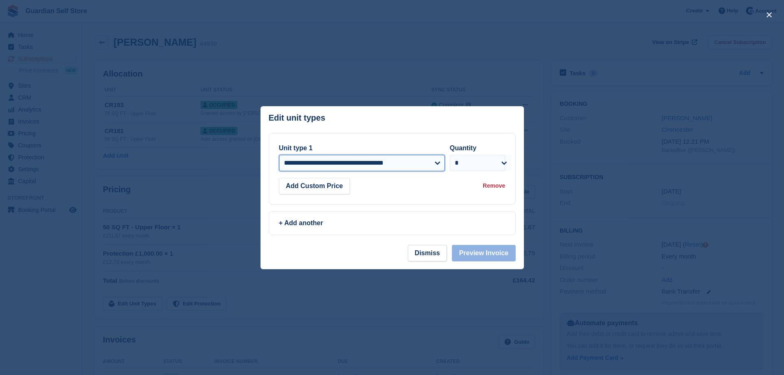
click at [332, 167] on select "**********" at bounding box center [362, 163] width 166 height 16
click at [440, 254] on button "Dismiss" at bounding box center [427, 253] width 39 height 16
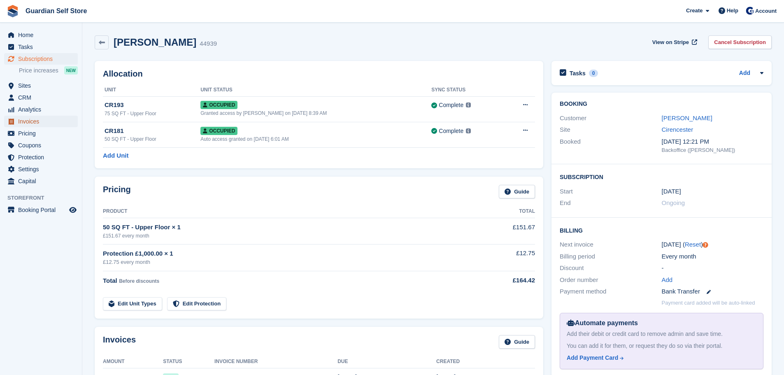
click at [46, 126] on span "Invoices" at bounding box center [42, 122] width 49 height 12
click at [35, 133] on span "Pricing" at bounding box center [42, 134] width 49 height 12
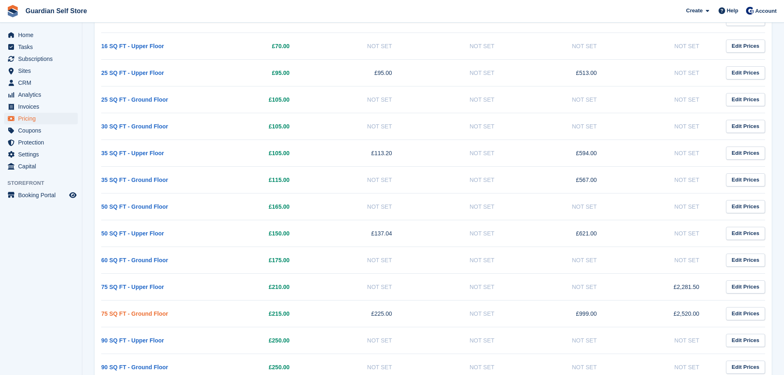
scroll to position [206, 0]
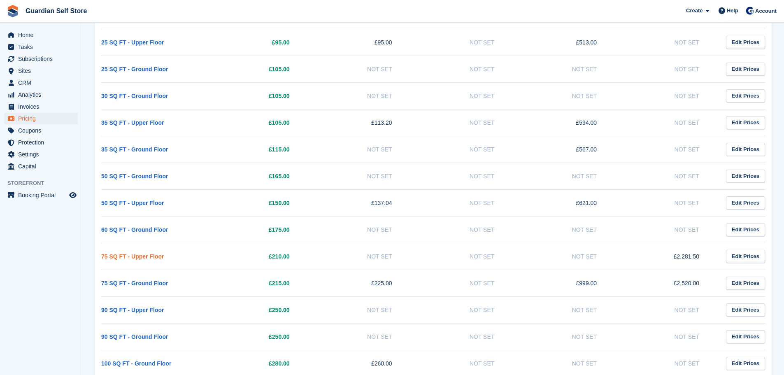
click at [139, 259] on link "75 SQ FT - Upper Floor" at bounding box center [132, 256] width 63 height 7
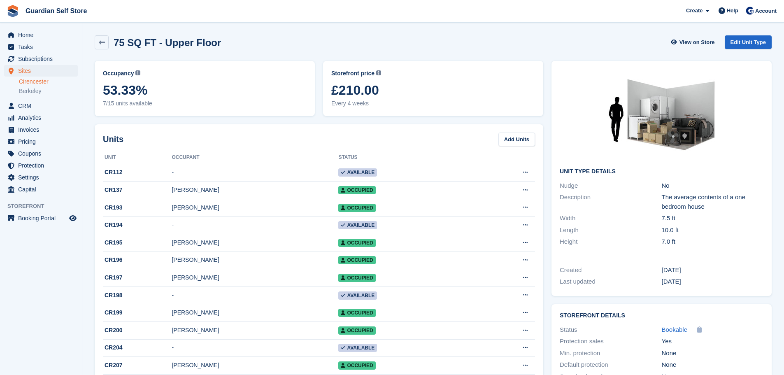
drag, startPoint x: 456, startPoint y: 126, endPoint x: 508, endPoint y: 107, distance: 55.3
click at [456, 126] on div "Units Add Units Unit Occupant Status CR112 - Available Edit unit Delete unit CR…" at bounding box center [319, 278] width 448 height 309
click at [744, 41] on link "Edit Unit Type" at bounding box center [747, 42] width 47 height 14
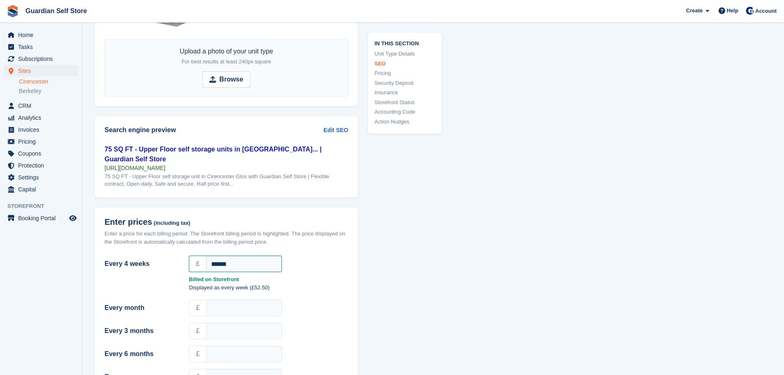
scroll to position [754, 0]
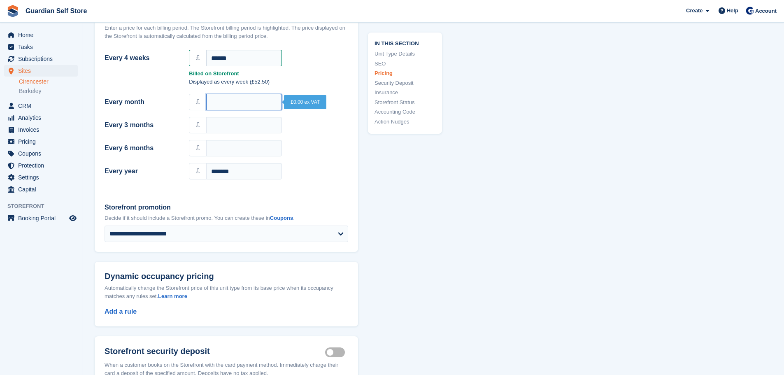
click at [229, 100] on input "Every month" at bounding box center [244, 102] width 76 height 16
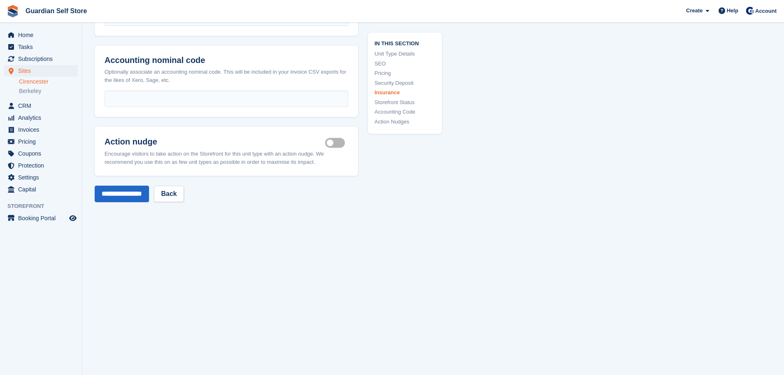
scroll to position [1479, 0]
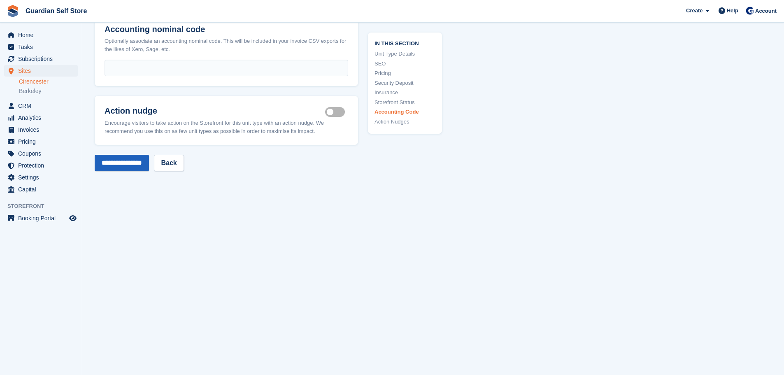
type input "******"
click at [137, 155] on input "**********" at bounding box center [122, 163] width 54 height 16
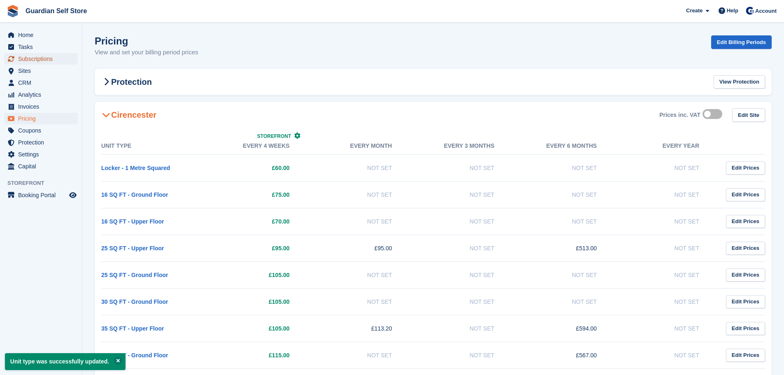
click at [48, 61] on span "Subscriptions" at bounding box center [42, 59] width 49 height 12
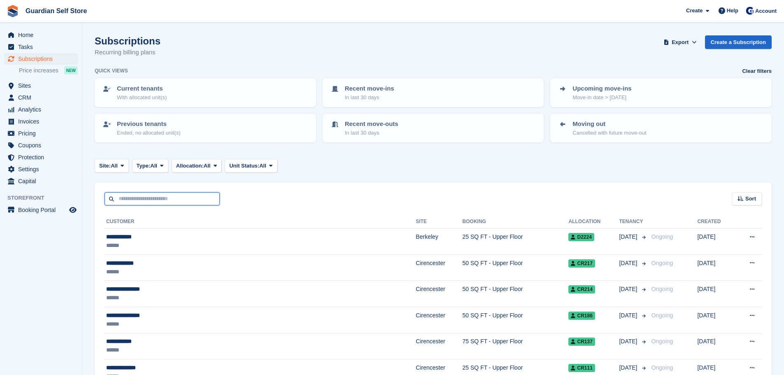
drag, startPoint x: 48, startPoint y: 61, endPoint x: 138, endPoint y: 194, distance: 160.5
click at [138, 194] on input "text" at bounding box center [161, 199] width 115 height 14
type input "***"
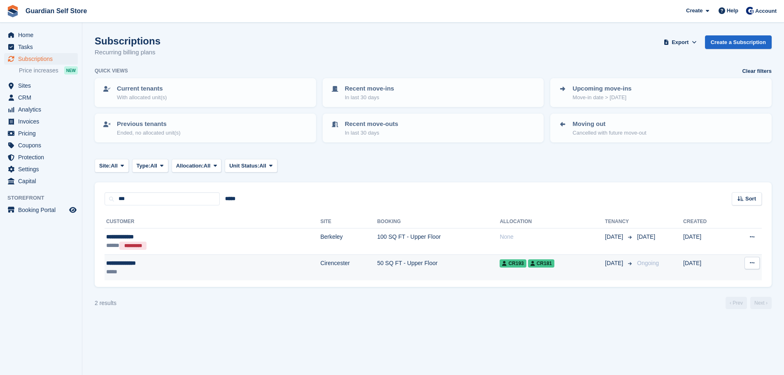
click at [154, 260] on div "**********" at bounding box center [161, 263] width 110 height 9
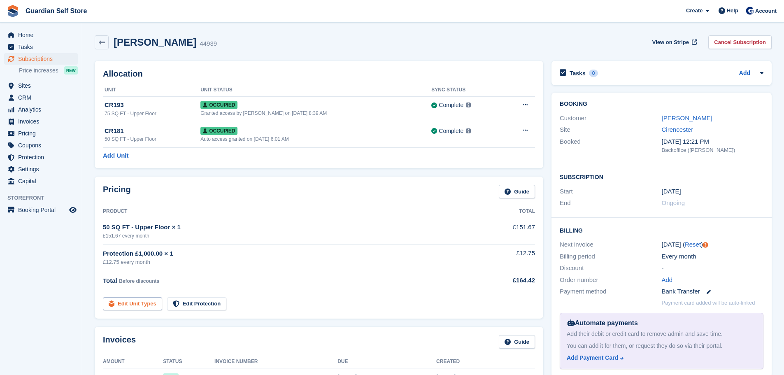
click at [137, 305] on link "Edit Unit Types" at bounding box center [132, 304] width 59 height 14
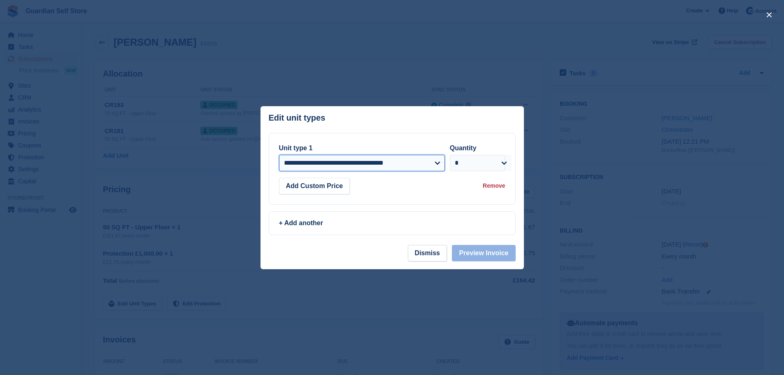
click at [307, 168] on select "**********" at bounding box center [362, 163] width 166 height 16
select select "*****"
click at [279, 155] on select "**********" at bounding box center [362, 163] width 166 height 16
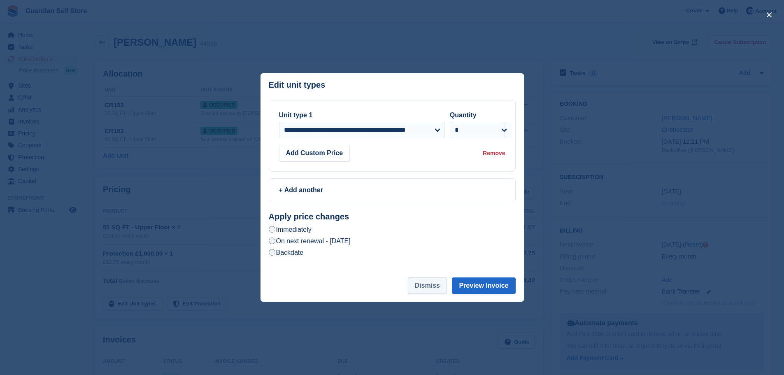
click at [430, 283] on button "Dismiss" at bounding box center [427, 285] width 39 height 16
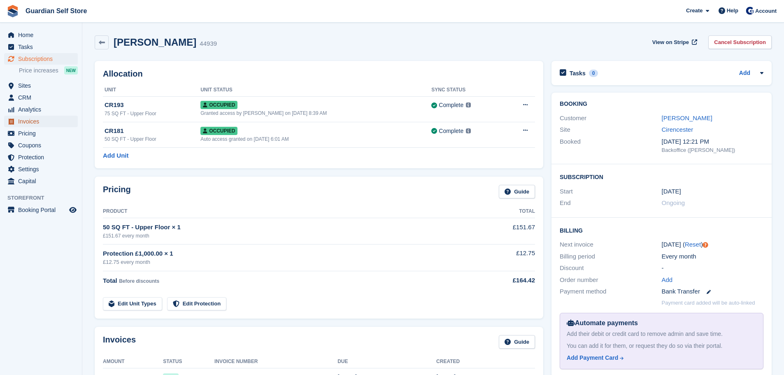
click at [48, 122] on span "Invoices" at bounding box center [42, 122] width 49 height 12
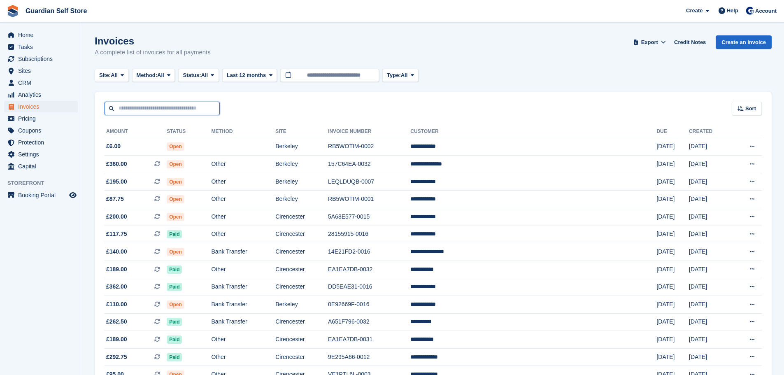
click at [149, 105] on input "text" at bounding box center [161, 109] width 115 height 14
type input "****"
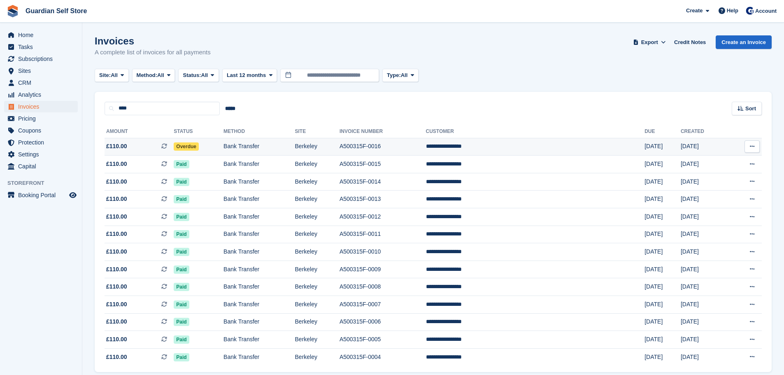
click at [168, 150] on span "£110.00 This is a recurring subscription invoice." at bounding box center [138, 146] width 69 height 9
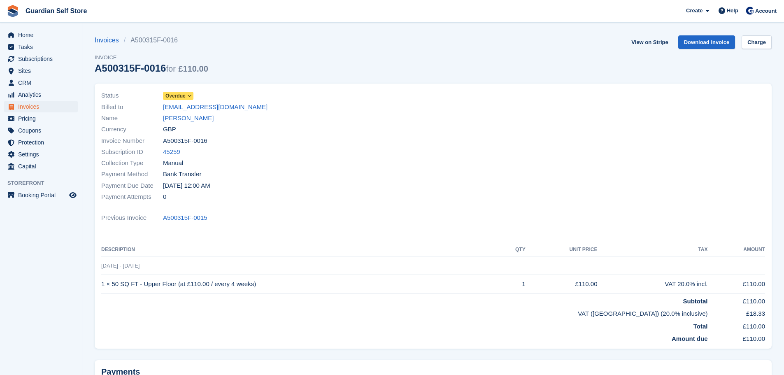
click at [186, 96] on span "Overdue" at bounding box center [178, 96] width 30 height 8
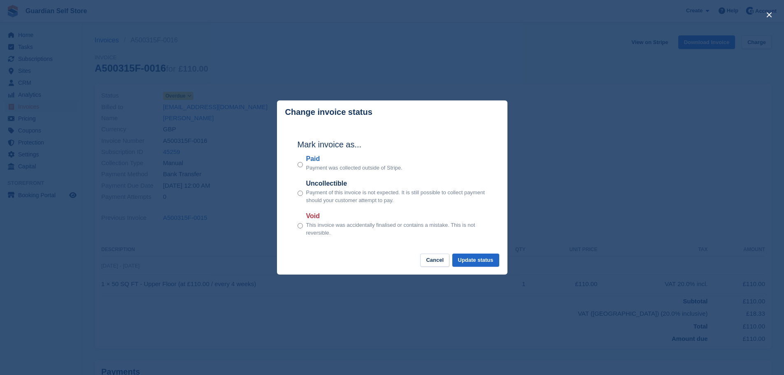
click at [312, 159] on label "Paid" at bounding box center [354, 159] width 96 height 10
click at [475, 263] on button "Update status" at bounding box center [475, 260] width 47 height 14
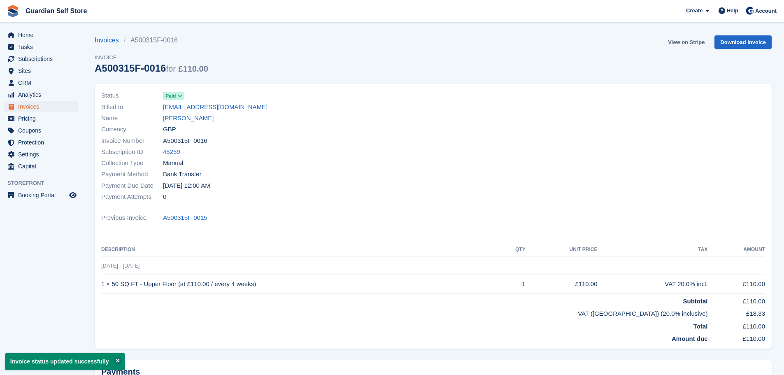
click at [675, 42] on link "View on Stripe" at bounding box center [685, 42] width 43 height 14
click at [41, 110] on span "Invoices" at bounding box center [42, 107] width 49 height 12
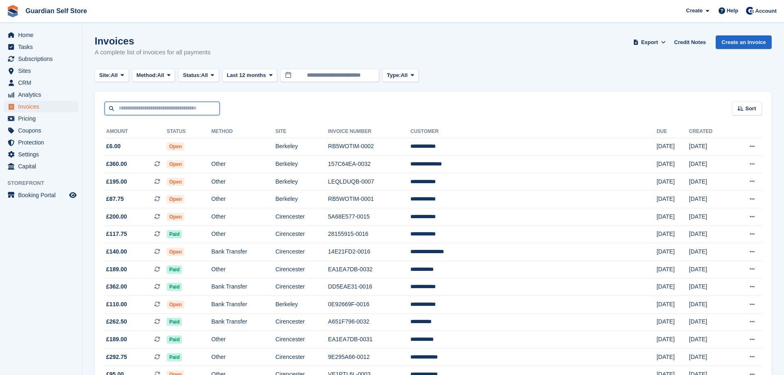
click at [127, 110] on input "text" at bounding box center [161, 109] width 115 height 14
type input "*******"
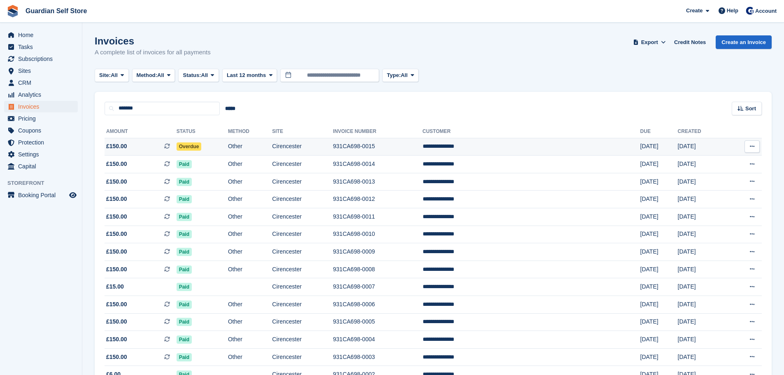
click at [134, 144] on span "£150.00 This is a recurring subscription invoice." at bounding box center [140, 146] width 72 height 9
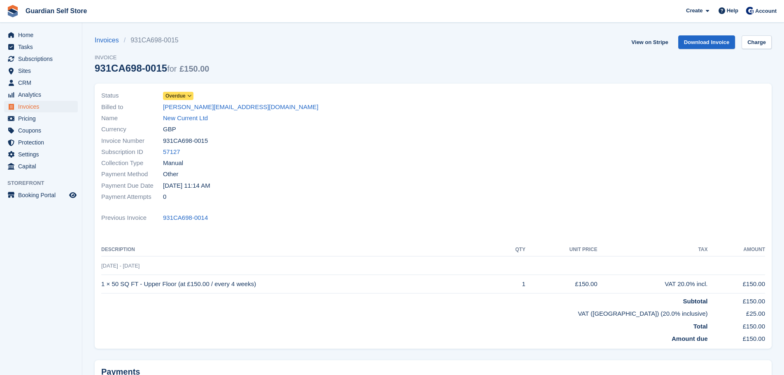
click at [181, 94] on span "Overdue" at bounding box center [175, 95] width 20 height 7
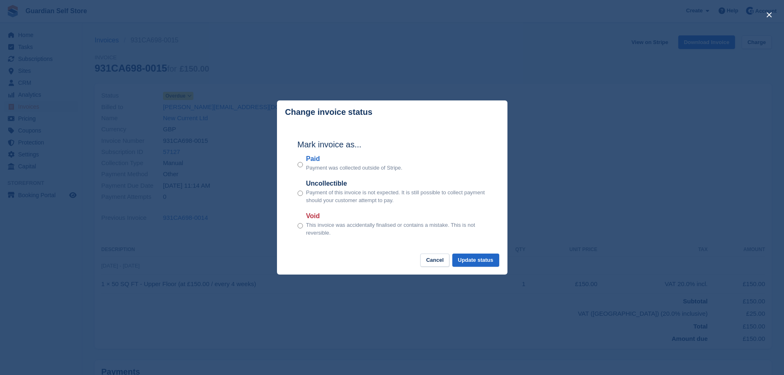
click at [316, 157] on label "Paid" at bounding box center [354, 159] width 96 height 10
click at [475, 264] on button "Update status" at bounding box center [475, 260] width 47 height 14
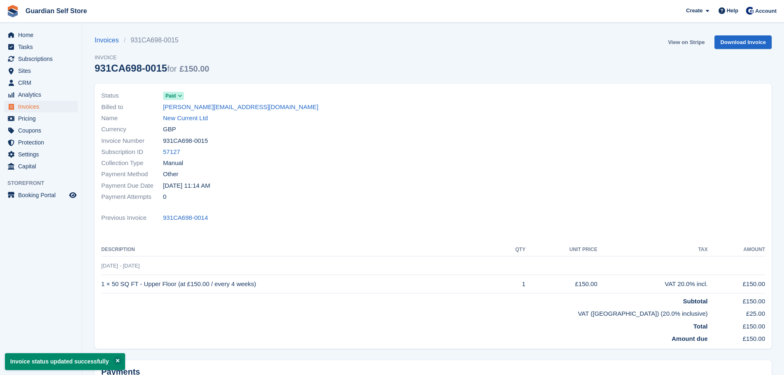
click at [677, 41] on link "View on Stripe" at bounding box center [685, 42] width 43 height 14
click at [32, 33] on span "Home" at bounding box center [42, 35] width 49 height 12
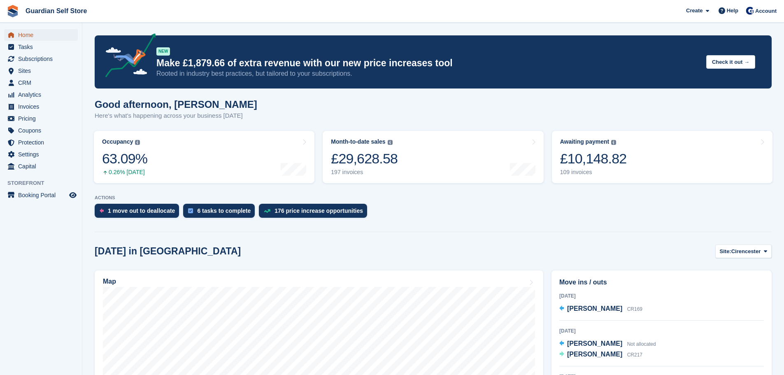
click at [33, 36] on span "Home" at bounding box center [42, 35] width 49 height 12
click at [32, 105] on span "Invoices" at bounding box center [42, 107] width 49 height 12
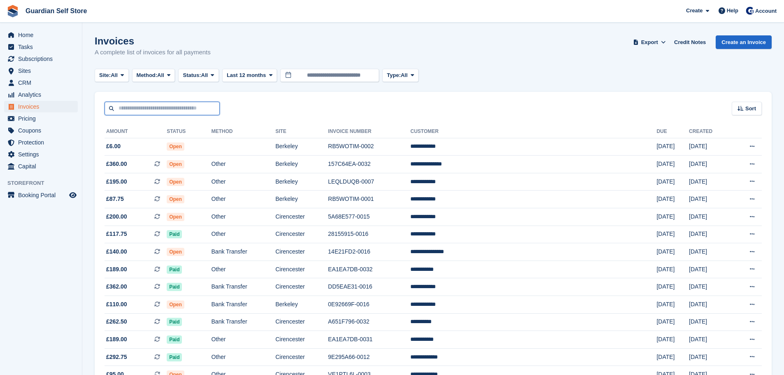
click at [177, 112] on input "text" at bounding box center [161, 109] width 115 height 14
type input "*****"
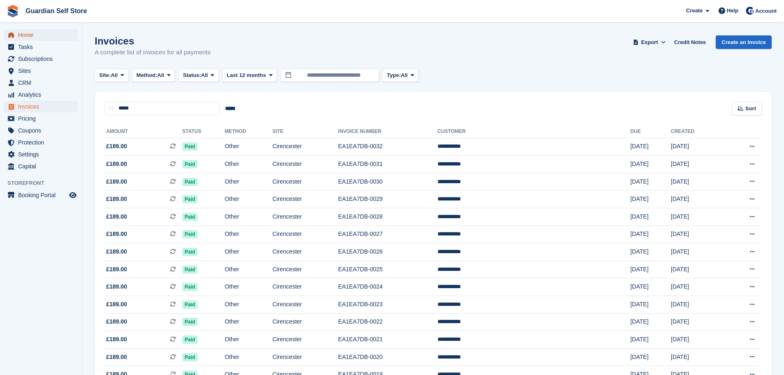
click at [42, 37] on span "Home" at bounding box center [42, 35] width 49 height 12
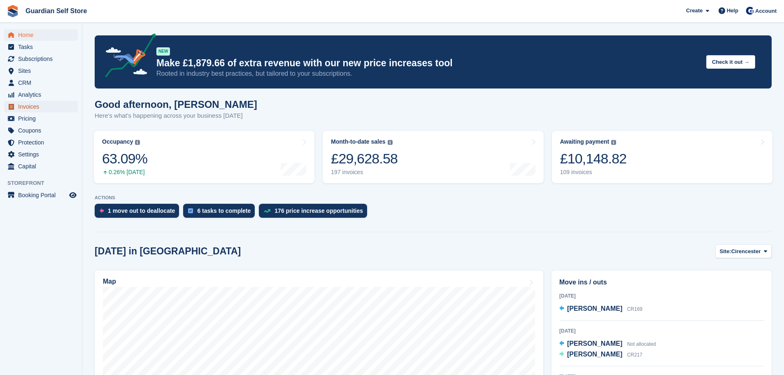
click at [22, 104] on span "Invoices" at bounding box center [42, 107] width 49 height 12
